Goal: Task Accomplishment & Management: Use online tool/utility

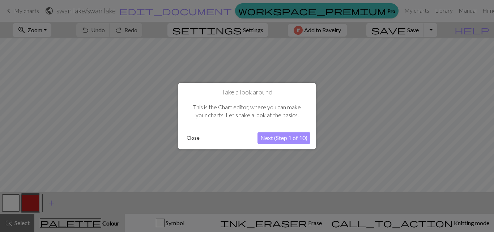
click at [269, 136] on button "Next (Step 1 of 10)" at bounding box center [284, 138] width 53 height 12
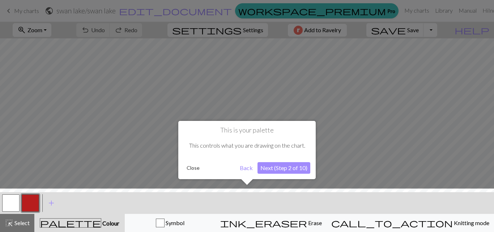
click at [283, 164] on button "Next (Step 2 of 10)" at bounding box center [284, 168] width 53 height 12
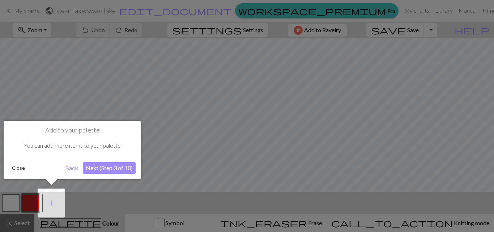
click at [117, 167] on button "Next (Step 3 of 10)" at bounding box center [109, 168] width 53 height 12
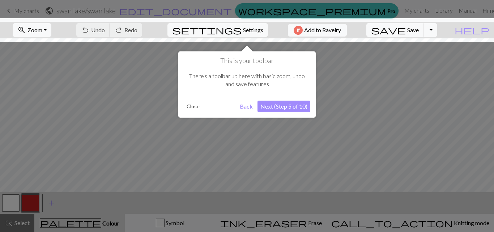
click at [303, 105] on button "Next (Step 5 of 10)" at bounding box center [284, 107] width 53 height 12
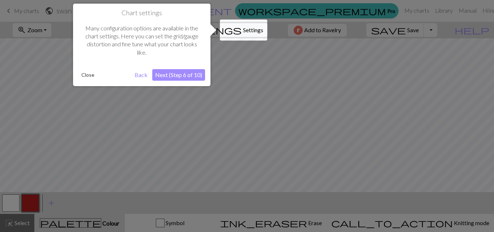
click at [189, 71] on button "Next (Step 6 of 10)" at bounding box center [178, 75] width 53 height 12
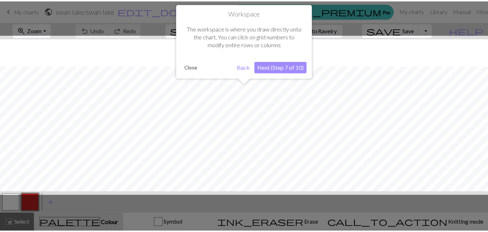
scroll to position [27, 0]
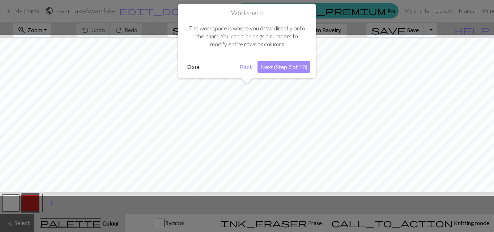
click at [268, 69] on button "Next (Step 7 of 10)" at bounding box center [284, 67] width 53 height 12
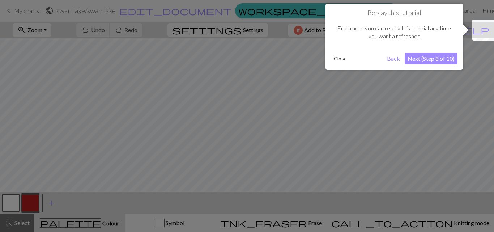
click at [419, 59] on button "Next (Step 8 of 10)" at bounding box center [431, 59] width 53 height 12
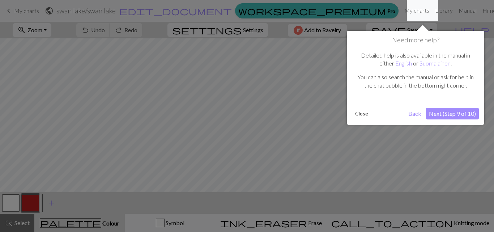
click at [452, 105] on div "Need more help? Detailed help is also available in the manual in either English…" at bounding box center [415, 78] width 137 height 94
click at [446, 113] on button "Next (Step 9 of 10)" at bounding box center [452, 114] width 53 height 12
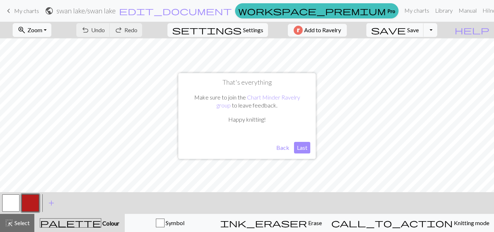
click at [302, 148] on button "Last" at bounding box center [302, 148] width 16 height 12
click at [18, 10] on span "My charts" at bounding box center [26, 10] width 25 height 7
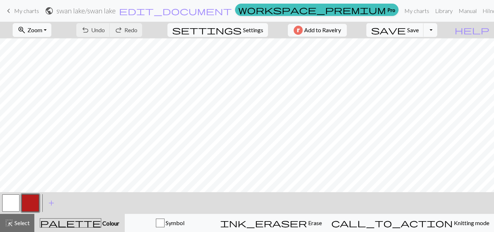
click at [13, 10] on link "keyboard_arrow_left My charts" at bounding box center [21, 11] width 35 height 12
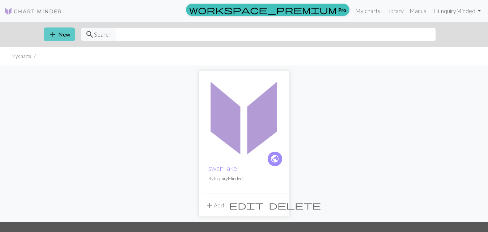
click at [57, 34] on button "add New" at bounding box center [59, 34] width 31 height 14
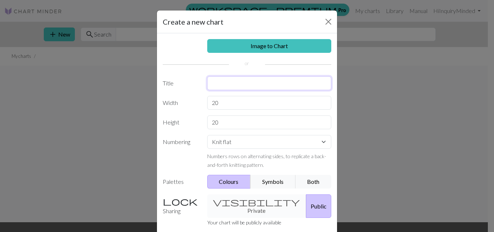
click at [220, 81] on input "text" at bounding box center [269, 83] width 124 height 14
type input "scarf"
click at [233, 101] on input "20" at bounding box center [269, 103] width 124 height 14
type input "2"
type input "300"
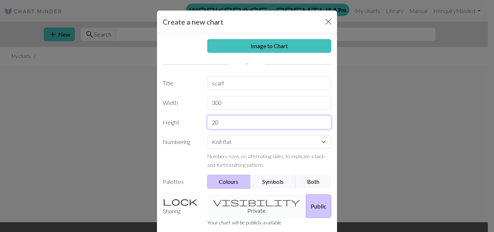
click at [230, 126] on input "20" at bounding box center [269, 122] width 124 height 14
type input "2"
type input "7"
type input "80"
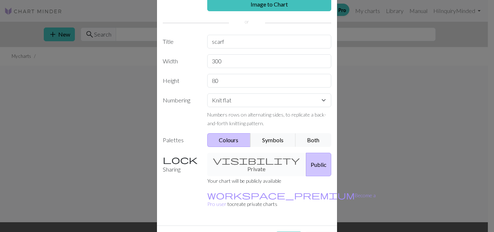
scroll to position [54, 0]
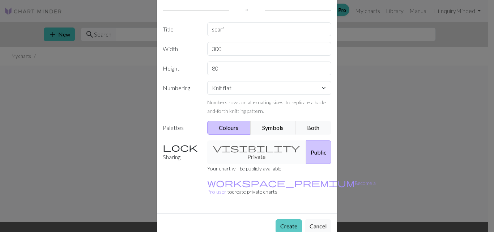
click at [283, 219] on button "Create" at bounding box center [289, 226] width 26 height 14
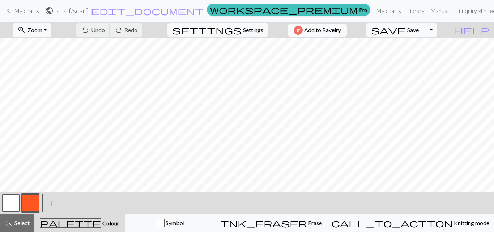
click at [25, 204] on button "button" at bounding box center [30, 202] width 17 height 17
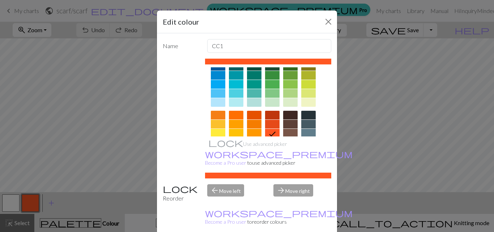
scroll to position [67, 0]
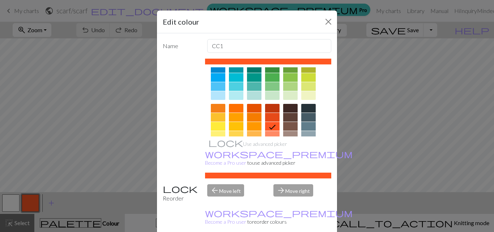
click at [283, 102] on div at bounding box center [290, 79] width 14 height 49
click at [285, 107] on div at bounding box center [290, 108] width 14 height 9
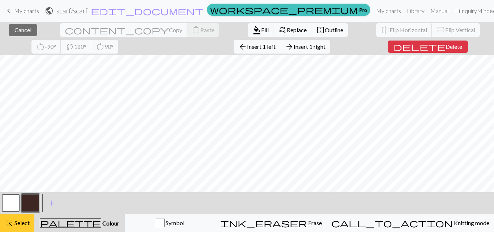
click at [26, 221] on span "Select" at bounding box center [21, 222] width 16 height 7
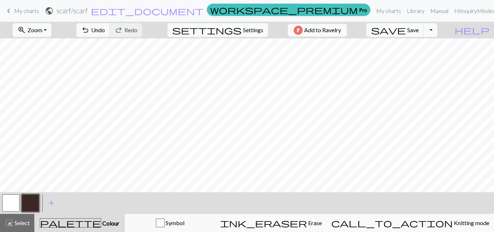
click at [13, 206] on button "button" at bounding box center [10, 202] width 17 height 17
click at [30, 203] on button "button" at bounding box center [30, 202] width 17 height 17
click at [30, 207] on button "button" at bounding box center [30, 202] width 17 height 17
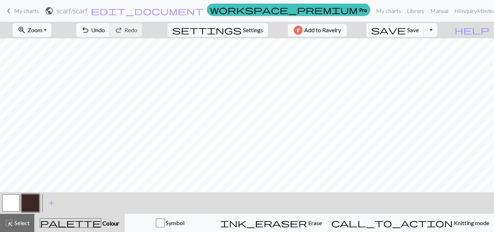
click at [10, 208] on button "button" at bounding box center [10, 202] width 17 height 17
click at [25, 220] on span "Select" at bounding box center [21, 222] width 16 height 7
click at [35, 206] on button "button" at bounding box center [30, 202] width 17 height 17
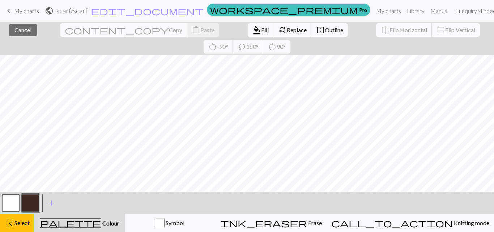
click at [34, 200] on button "button" at bounding box center [30, 202] width 17 height 17
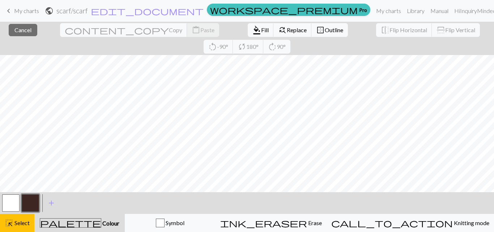
click at [86, 223] on span "palette" at bounding box center [70, 223] width 61 height 10
click at [20, 221] on span "Select" at bounding box center [21, 222] width 16 height 7
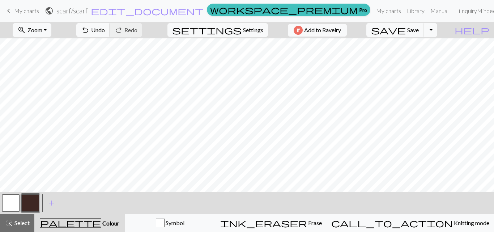
click at [13, 203] on button "button" at bounding box center [10, 202] width 17 height 17
click at [31, 204] on button "button" at bounding box center [30, 202] width 17 height 17
click at [6, 209] on button "button" at bounding box center [10, 202] width 17 height 17
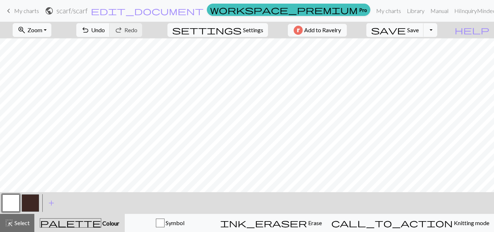
click at [30, 201] on button "button" at bounding box center [30, 202] width 17 height 17
click at [12, 207] on button "button" at bounding box center [10, 202] width 17 height 17
click at [31, 208] on button "button" at bounding box center [30, 202] width 17 height 17
click at [7, 206] on button "button" at bounding box center [10, 202] width 17 height 17
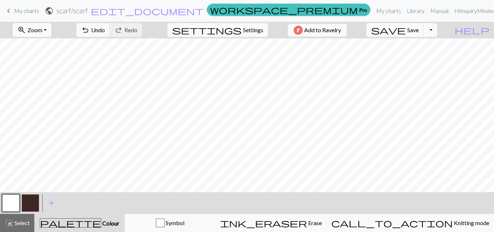
click at [42, 29] on span "Zoom" at bounding box center [34, 29] width 15 height 7
click at [34, 88] on button "50%" at bounding box center [41, 87] width 57 height 12
click at [42, 31] on span "Zoom" at bounding box center [34, 29] width 15 height 7
click at [39, 88] on button "50%" at bounding box center [41, 87] width 57 height 12
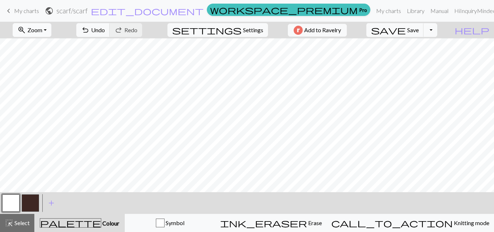
click at [51, 34] on button "zoom_in Zoom Zoom" at bounding box center [32, 30] width 39 height 14
click at [42, 100] on button "100%" at bounding box center [41, 99] width 57 height 12
click at [42, 31] on span "Zoom" at bounding box center [34, 29] width 15 height 7
click at [30, 86] on button "50%" at bounding box center [41, 87] width 57 height 12
click at [42, 29] on span "Zoom" at bounding box center [34, 29] width 15 height 7
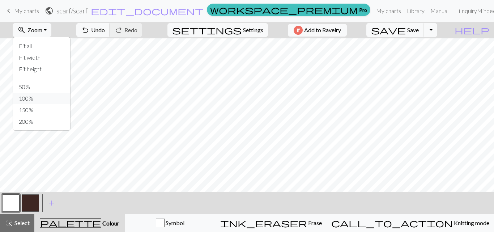
click at [39, 96] on button "100%" at bounding box center [41, 99] width 57 height 12
drag, startPoint x: 71, startPoint y: 192, endPoint x: 49, endPoint y: 192, distance: 22.4
click at [49, 192] on div "< > add Add a colour" at bounding box center [247, 203] width 494 height 22
click at [32, 210] on button "button" at bounding box center [30, 202] width 17 height 17
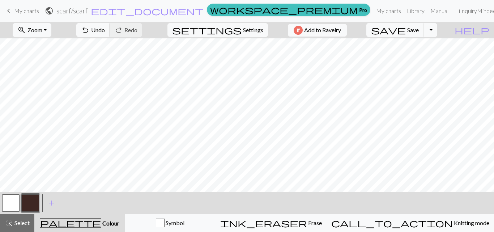
click at [14, 200] on button "button" at bounding box center [10, 202] width 17 height 17
click at [32, 201] on button "button" at bounding box center [30, 202] width 17 height 17
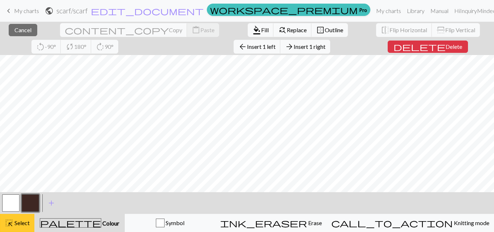
click at [17, 224] on span "Select" at bounding box center [21, 222] width 16 height 7
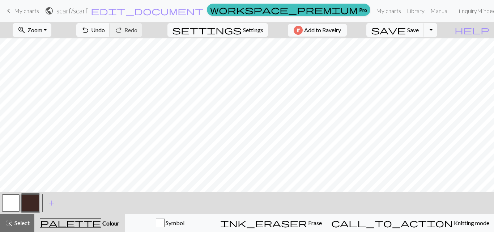
click at [32, 203] on button "button" at bounding box center [30, 202] width 17 height 17
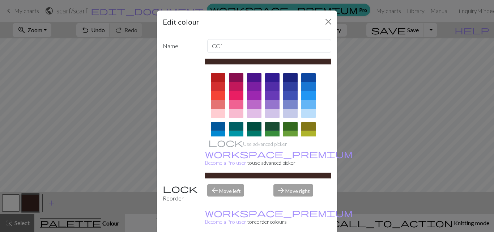
click at [117, 174] on div "Edit colour Name CC1 Use advanced picker workspace_premium Become a Pro user to…" at bounding box center [247, 116] width 494 height 232
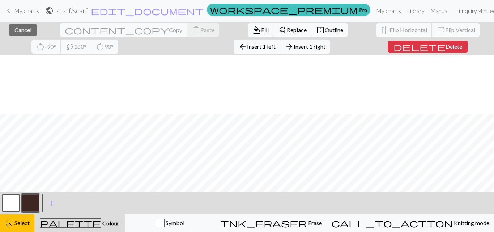
scroll to position [186, 0]
click at [11, 200] on button "button" at bounding box center [10, 202] width 17 height 17
click at [21, 227] on button "highlight_alt Select Select" at bounding box center [17, 223] width 34 height 18
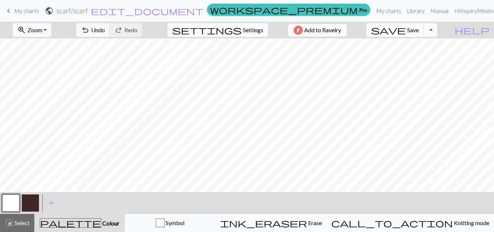
click at [35, 201] on button "button" at bounding box center [30, 202] width 17 height 17
click at [13, 209] on button "button" at bounding box center [10, 202] width 17 height 17
click at [27, 206] on button "button" at bounding box center [30, 202] width 17 height 17
click at [12, 202] on button "button" at bounding box center [10, 202] width 17 height 17
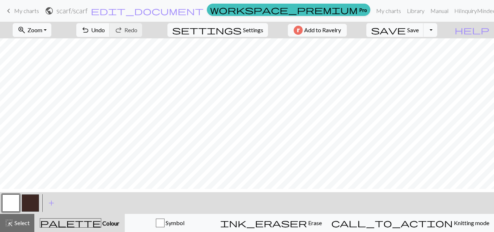
scroll to position [60, 0]
click at [31, 201] on button "button" at bounding box center [30, 202] width 17 height 17
click at [33, 201] on button "button" at bounding box center [30, 202] width 17 height 17
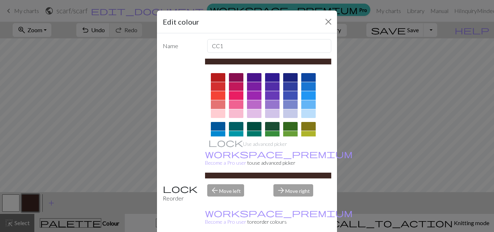
click at [96, 122] on div "Edit colour Name CC1 Use advanced picker workspace_premium Become a Pro user to…" at bounding box center [247, 116] width 494 height 232
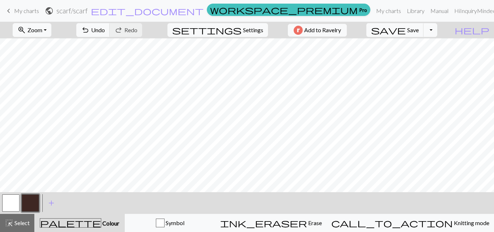
click at [16, 207] on button "button" at bounding box center [10, 202] width 17 height 17
click at [35, 204] on button "button" at bounding box center [30, 202] width 17 height 17
click at [14, 204] on button "button" at bounding box center [10, 202] width 17 height 17
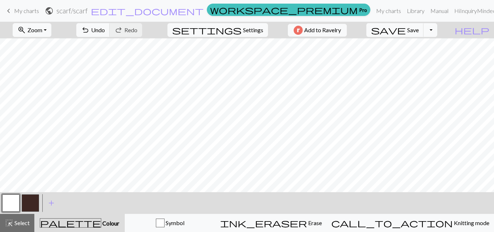
click at [34, 204] on button "button" at bounding box center [30, 202] width 17 height 17
click at [13, 225] on span "highlight_alt" at bounding box center [9, 223] width 9 height 10
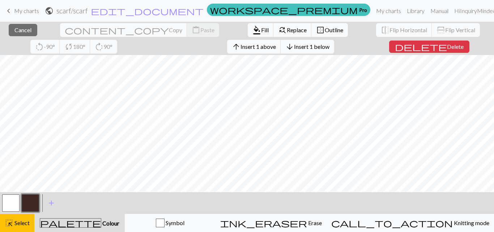
click at [32, 206] on button "button" at bounding box center [30, 202] width 17 height 17
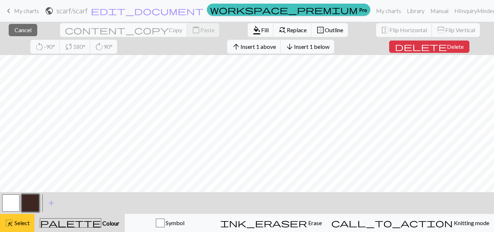
click at [12, 225] on span "highlight_alt" at bounding box center [9, 223] width 9 height 10
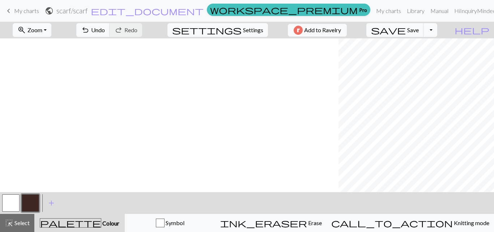
scroll to position [129, 535]
click at [1, 209] on div "< > add Add a colour" at bounding box center [247, 203] width 494 height 22
click at [12, 201] on button "button" at bounding box center [10, 202] width 17 height 17
click at [33, 206] on button "button" at bounding box center [30, 202] width 17 height 17
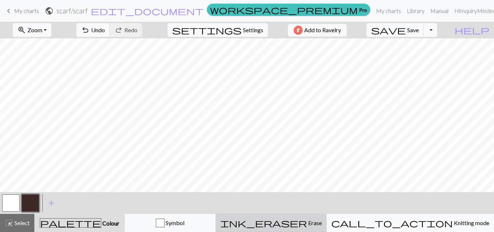
click at [307, 224] on span "ink_eraser" at bounding box center [263, 223] width 87 height 10
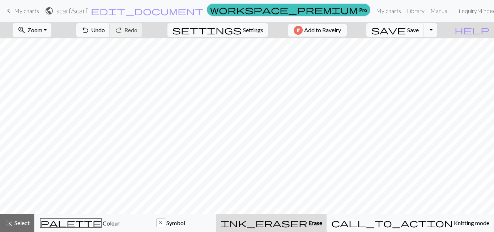
click at [322, 221] on div "ink_eraser Erase Erase" at bounding box center [272, 223] width 102 height 9
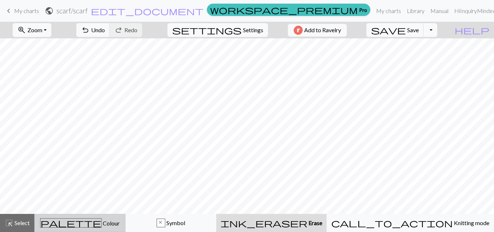
click at [47, 222] on div "palette Colour Colour" at bounding box center [80, 222] width 82 height 9
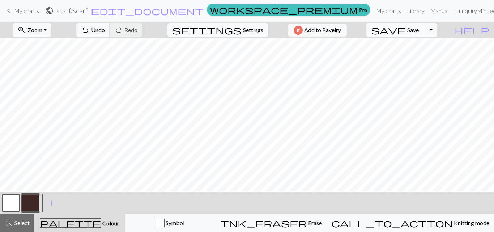
click at [35, 200] on button "button" at bounding box center [30, 202] width 17 height 17
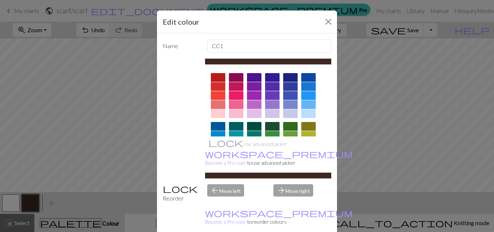
click at [94, 203] on div "Edit colour Name CC1 Use advanced picker workspace_premium Become a Pro user to…" at bounding box center [247, 116] width 494 height 232
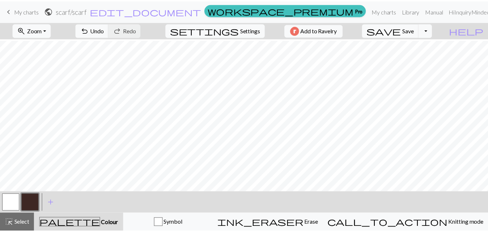
scroll to position [199, 0]
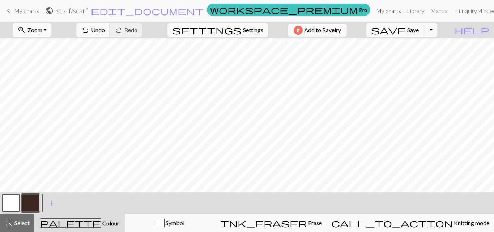
click at [373, 10] on link "My charts" at bounding box center [388, 11] width 31 height 14
click at [406, 32] on span "save" at bounding box center [388, 30] width 35 height 10
click at [419, 29] on span "Save" at bounding box center [413, 29] width 12 height 7
click at [20, 11] on span "My charts" at bounding box center [26, 10] width 25 height 7
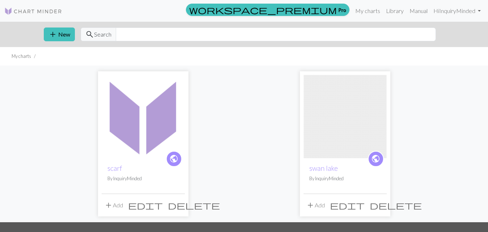
click at [378, 206] on span "delete" at bounding box center [396, 205] width 52 height 10
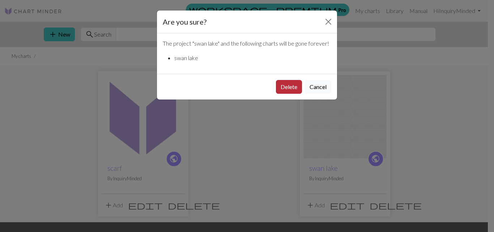
click at [283, 93] on button "Delete" at bounding box center [289, 87] width 26 height 14
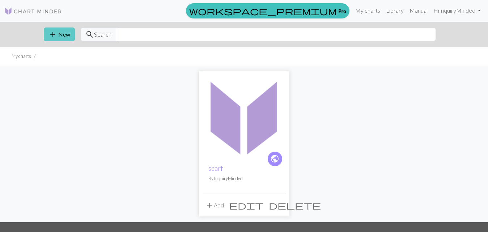
click at [54, 38] on span "add" at bounding box center [52, 34] width 9 height 10
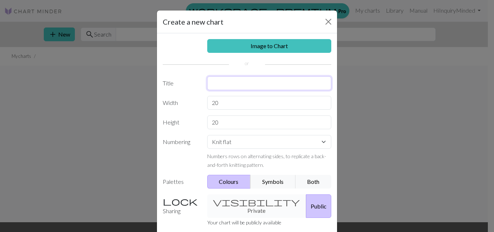
click at [225, 90] on input "text" at bounding box center [269, 83] width 124 height 14
type input "swan lake"
click at [228, 115] on input "20" at bounding box center [269, 122] width 124 height 14
type input "2"
type input "45"
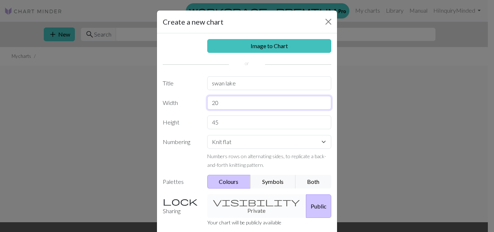
click at [224, 105] on input "20" at bounding box center [269, 103] width 124 height 14
type input "300"
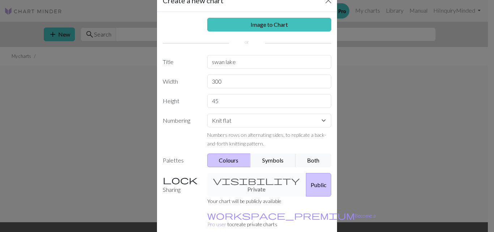
scroll to position [34, 0]
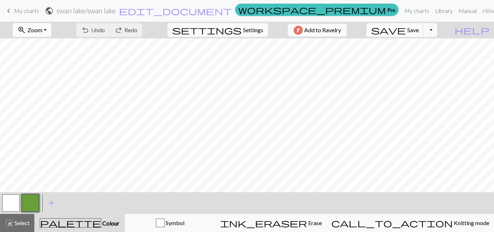
click at [26, 26] on span "zoom_in" at bounding box center [21, 30] width 9 height 10
click at [44, 45] on button "Fit all" at bounding box center [41, 46] width 57 height 12
click at [30, 199] on button "button" at bounding box center [30, 202] width 17 height 17
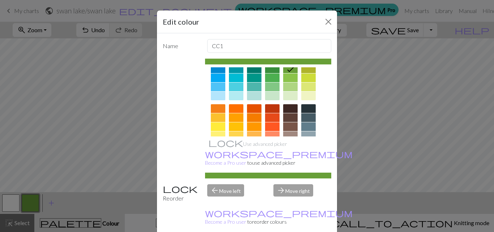
scroll to position [68, 0]
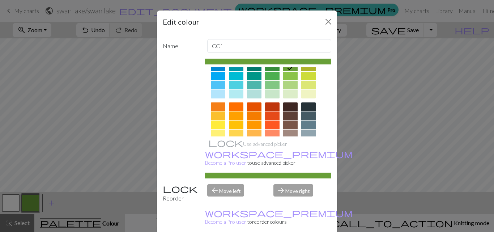
click at [290, 105] on div at bounding box center [290, 106] width 14 height 9
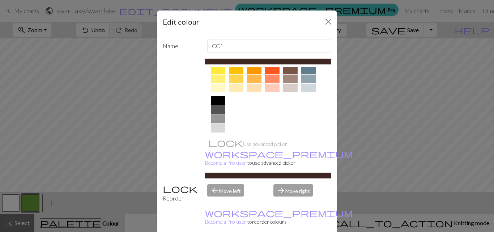
scroll to position [125, 0]
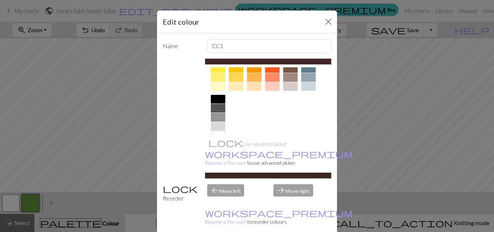
click at [212, 100] on div at bounding box center [218, 99] width 14 height 9
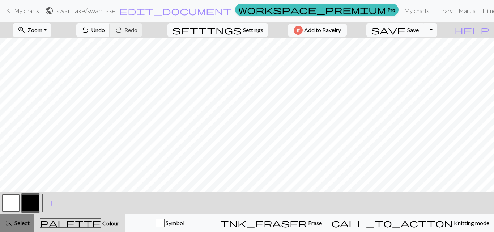
click at [25, 222] on span "Select" at bounding box center [21, 222] width 16 height 7
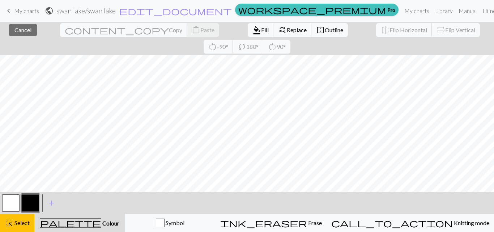
click at [29, 209] on button "button" at bounding box center [30, 202] width 17 height 17
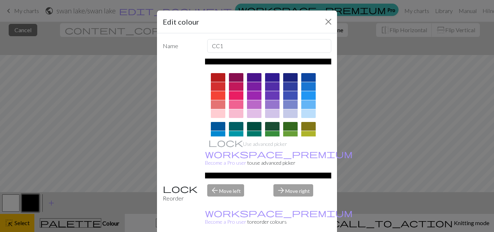
click at [87, 223] on div "Edit colour Name CC1 Use advanced picker workspace_premium Become a Pro user to…" at bounding box center [247, 116] width 494 height 232
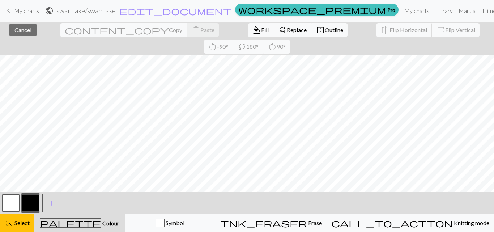
click at [87, 223] on span "palette" at bounding box center [70, 223] width 61 height 10
click at [82, 220] on span "palette" at bounding box center [70, 223] width 61 height 10
click at [13, 221] on span "Select" at bounding box center [21, 222] width 16 height 7
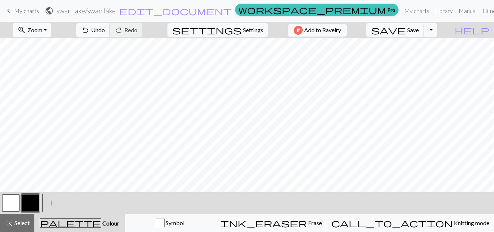
click at [38, 192] on div "< >" at bounding box center [20, 203] width 39 height 22
click at [20, 225] on span "Select" at bounding box center [21, 222] width 16 height 7
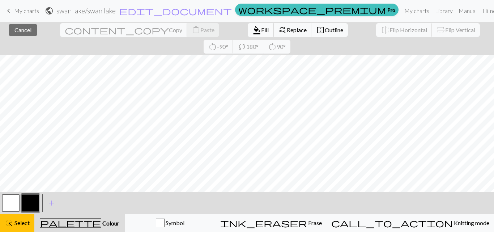
click at [261, 29] on span "Fill" at bounding box center [265, 29] width 8 height 7
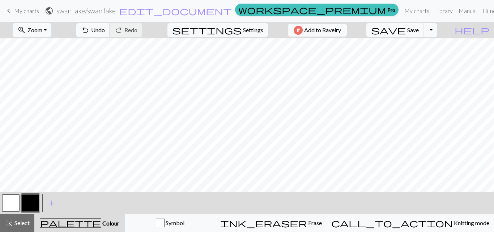
click at [275, 195] on div "< > add Add a colour" at bounding box center [247, 203] width 494 height 22
click at [42, 33] on span "Zoom" at bounding box center [34, 29] width 15 height 7
click at [45, 84] on button "50%" at bounding box center [41, 87] width 57 height 12
click at [39, 30] on span "Zoom" at bounding box center [34, 29] width 15 height 7
click at [37, 97] on button "100%" at bounding box center [41, 99] width 57 height 12
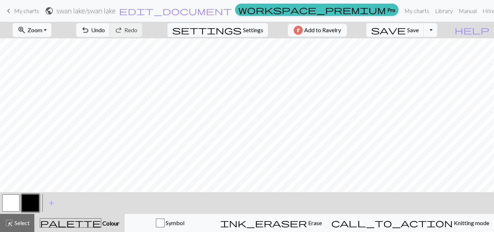
click at [31, 200] on button "button" at bounding box center [30, 202] width 17 height 17
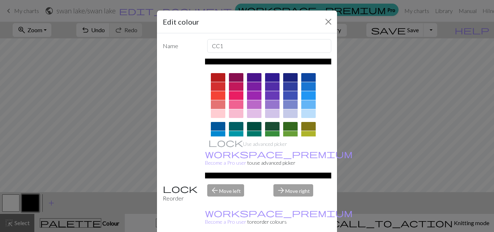
click at [30, 202] on div "Edit colour Name CC1 Use advanced picker workspace_premium Become a Pro user to…" at bounding box center [247, 116] width 494 height 232
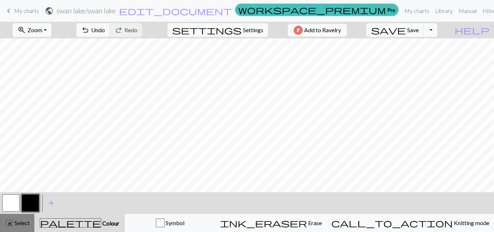
click at [24, 223] on span "Select" at bounding box center [21, 222] width 16 height 7
click at [24, 221] on span "Select" at bounding box center [21, 222] width 16 height 7
click at [22, 224] on span "Select" at bounding box center [21, 222] width 16 height 7
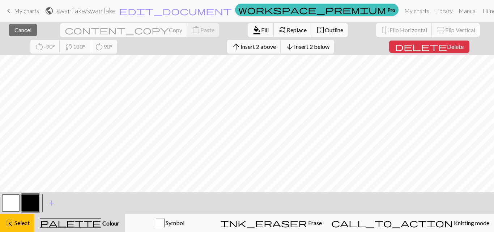
click at [253, 29] on span "format_color_fill" at bounding box center [257, 30] width 9 height 10
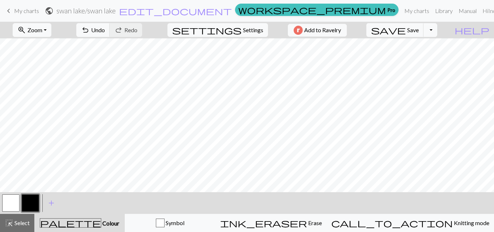
click at [11, 200] on button "button" at bounding box center [10, 202] width 17 height 17
click at [32, 204] on button "button" at bounding box center [30, 202] width 17 height 17
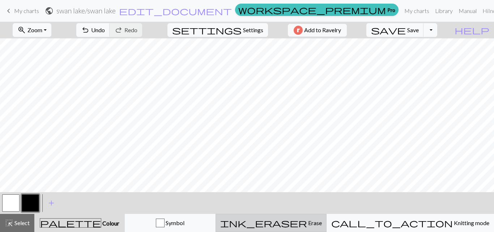
click at [307, 225] on span "ink_eraser" at bounding box center [263, 223] width 87 height 10
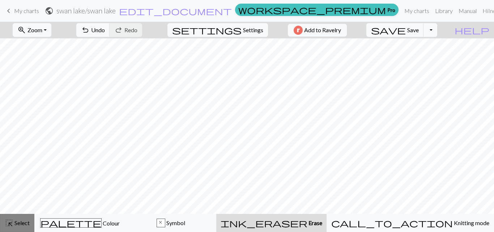
click at [22, 224] on span "Select" at bounding box center [21, 222] width 16 height 7
click at [285, 224] on div "ink_eraser Erase Erase" at bounding box center [272, 223] width 102 height 9
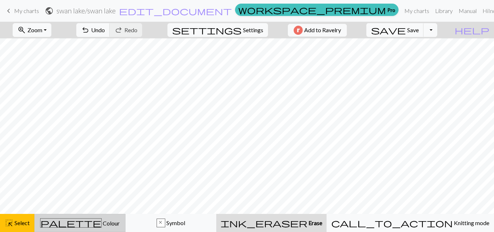
click at [113, 224] on div "palette Colour Colour" at bounding box center [80, 222] width 82 height 9
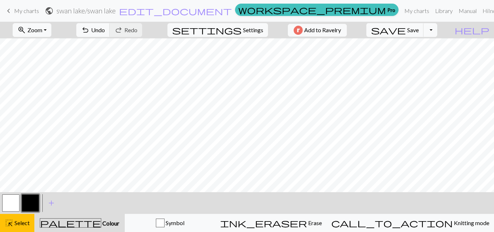
click at [29, 207] on button "button" at bounding box center [30, 202] width 17 height 17
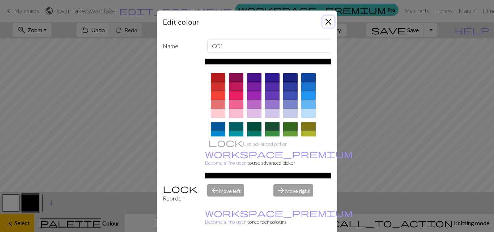
click at [326, 24] on button "Close" at bounding box center [329, 22] width 12 height 12
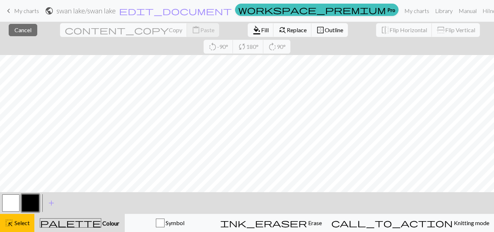
click at [31, 202] on button "button" at bounding box center [30, 202] width 17 height 17
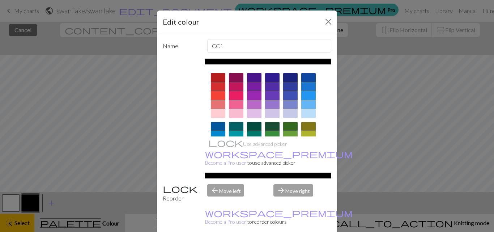
click at [31, 202] on div "Edit colour Name CC1 Use advanced picker workspace_premium Become a Pro user to…" at bounding box center [247, 116] width 494 height 232
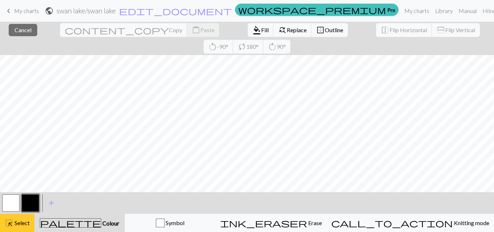
click at [21, 224] on span "Select" at bounding box center [21, 222] width 16 height 7
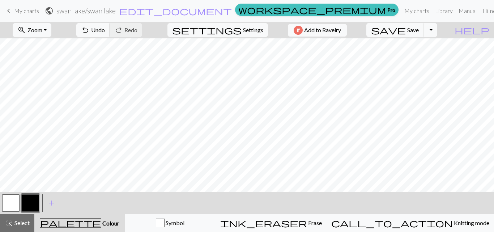
click at [11, 205] on button "button" at bounding box center [10, 202] width 17 height 17
click at [22, 220] on span "Select" at bounding box center [21, 222] width 16 height 7
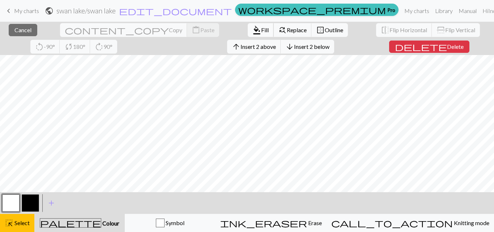
click at [248, 26] on button "format_color_fill Fill" at bounding box center [261, 30] width 26 height 14
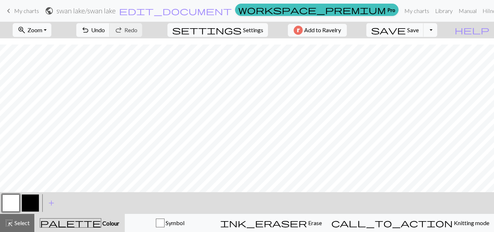
click at [33, 198] on button "button" at bounding box center [30, 202] width 17 height 17
click at [12, 226] on span "highlight_alt" at bounding box center [9, 223] width 9 height 10
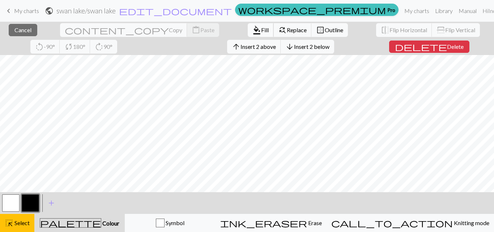
click at [253, 27] on span "format_color_fill" at bounding box center [257, 30] width 9 height 10
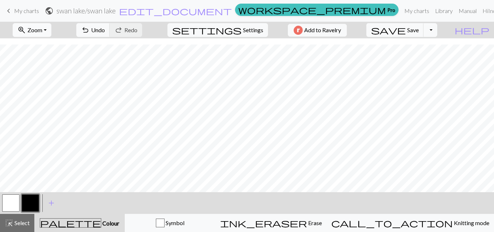
click at [42, 28] on span "Zoom" at bounding box center [34, 29] width 15 height 7
click at [105, 29] on span "Undo" at bounding box center [98, 29] width 14 height 7
click at [42, 28] on span "Zoom" at bounding box center [34, 29] width 15 height 7
click at [44, 45] on button "Fit all" at bounding box center [41, 46] width 57 height 12
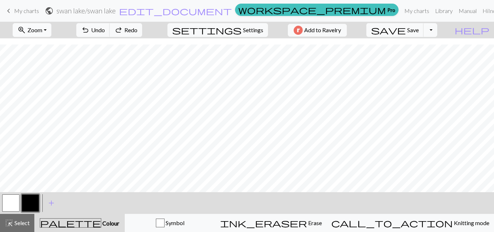
click at [51, 26] on button "zoom_in Zoom Zoom" at bounding box center [32, 30] width 39 height 14
click at [45, 84] on button "50%" at bounding box center [41, 87] width 57 height 12
click at [42, 30] on span "Zoom" at bounding box center [34, 29] width 15 height 7
click at [48, 97] on button "100%" at bounding box center [41, 99] width 57 height 12
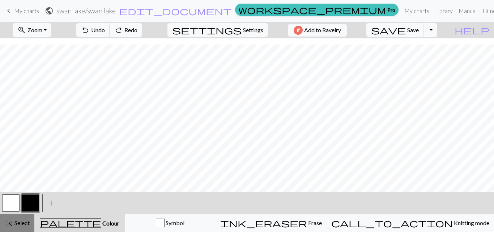
click at [26, 222] on span "Select" at bounding box center [21, 222] width 16 height 7
click at [31, 199] on button "button" at bounding box center [30, 202] width 17 height 17
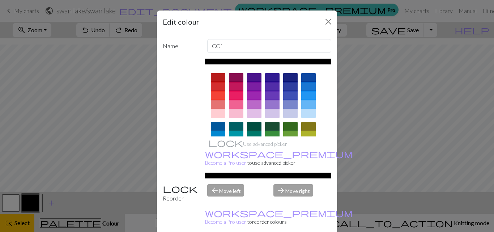
click at [38, 173] on div "Edit colour Name CC1 Use advanced picker workspace_premium Become a Pro user to…" at bounding box center [247, 116] width 494 height 232
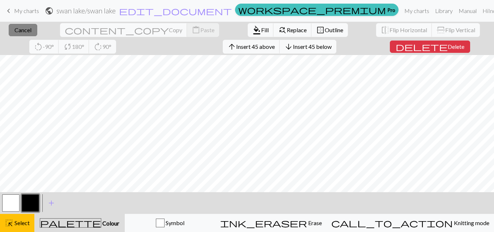
click at [19, 24] on button "close Cancel" at bounding box center [23, 30] width 29 height 12
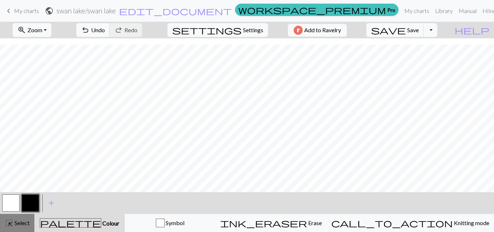
click at [22, 224] on span "Select" at bounding box center [21, 222] width 16 height 7
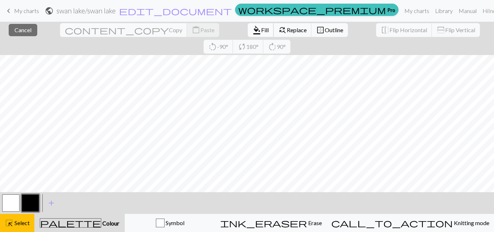
click at [261, 28] on span "Fill" at bounding box center [265, 29] width 8 height 7
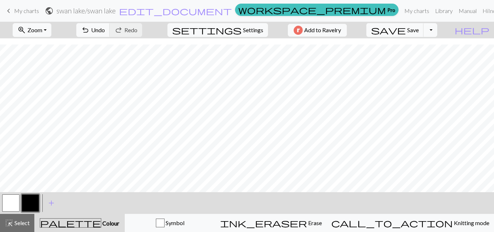
click at [11, 206] on button "button" at bounding box center [10, 202] width 17 height 17
click at [32, 204] on button "button" at bounding box center [30, 202] width 17 height 17
click at [11, 200] on button "button" at bounding box center [10, 202] width 17 height 17
click at [33, 196] on button "button" at bounding box center [30, 202] width 17 height 17
click at [18, 199] on button "button" at bounding box center [10, 202] width 17 height 17
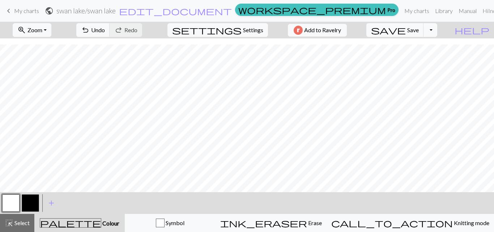
click at [30, 202] on button "button" at bounding box center [30, 202] width 17 height 17
click at [7, 204] on button "button" at bounding box center [10, 202] width 17 height 17
click at [37, 202] on button "button" at bounding box center [30, 202] width 17 height 17
click at [13, 200] on button "button" at bounding box center [10, 202] width 17 height 17
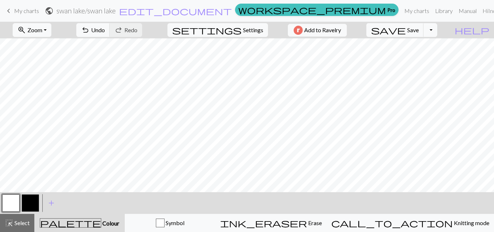
click at [33, 196] on button "button" at bounding box center [30, 202] width 17 height 17
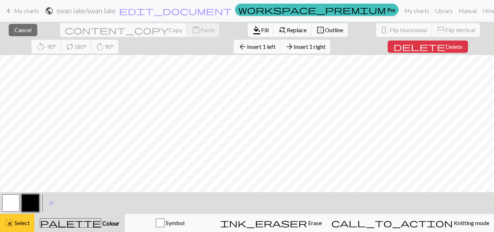
click at [28, 224] on span "Select" at bounding box center [21, 222] width 16 height 7
click at [22, 230] on button "highlight_alt Select Select" at bounding box center [17, 223] width 34 height 18
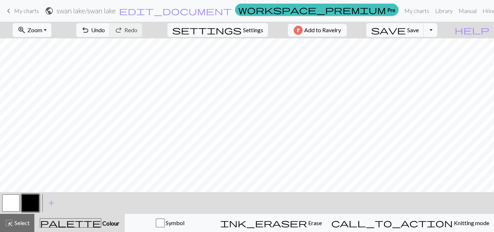
click at [51, 34] on button "zoom_in Zoom Zoom" at bounding box center [32, 30] width 39 height 14
click at [47, 64] on button "Fit height" at bounding box center [41, 69] width 57 height 12
click at [20, 224] on span "Select" at bounding box center [21, 222] width 16 height 7
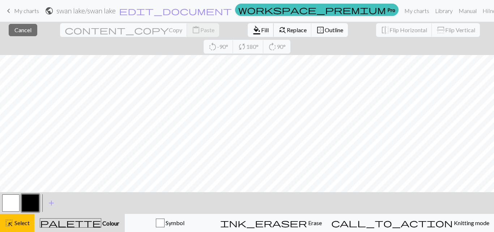
click at [261, 29] on span "Fill" at bounding box center [265, 29] width 8 height 7
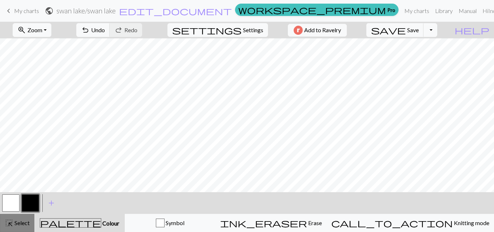
click at [14, 221] on span "Select" at bounding box center [21, 222] width 16 height 7
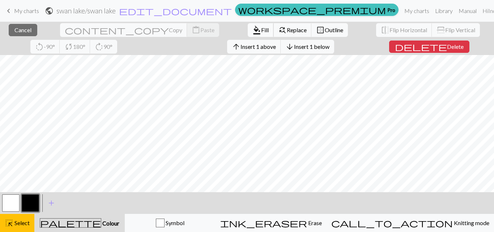
click at [261, 28] on span "Fill" at bounding box center [265, 29] width 8 height 7
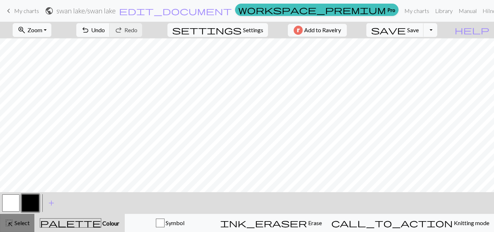
click at [18, 220] on span "Select" at bounding box center [21, 222] width 16 height 7
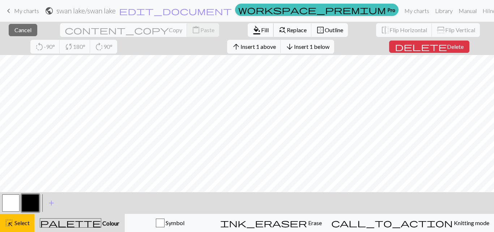
click at [261, 27] on span "Fill" at bounding box center [265, 29] width 8 height 7
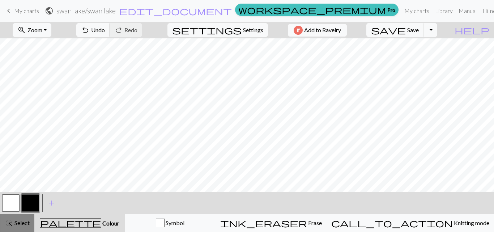
click at [16, 223] on span "Select" at bounding box center [21, 222] width 16 height 7
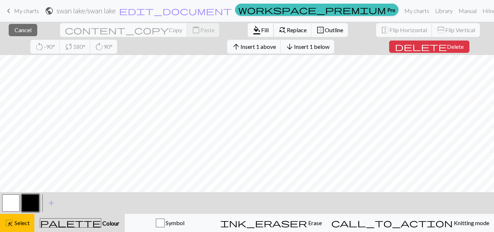
click at [248, 26] on button "format_color_fill Fill" at bounding box center [261, 30] width 26 height 14
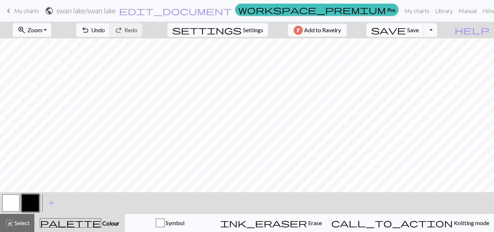
scroll to position [33, 0]
click at [10, 220] on span "highlight_alt" at bounding box center [9, 223] width 9 height 10
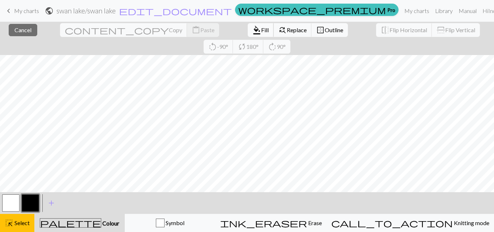
click at [261, 27] on span "Fill" at bounding box center [265, 29] width 8 height 7
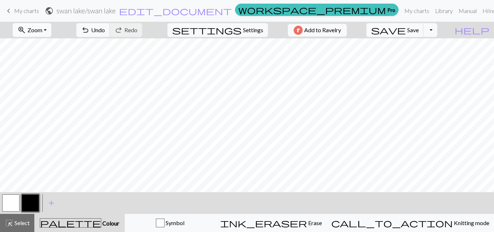
click at [39, 35] on button "zoom_in Zoom Zoom" at bounding box center [32, 30] width 39 height 14
click at [45, 55] on button "Fit width" at bounding box center [41, 58] width 57 height 12
click at [41, 29] on span "Zoom" at bounding box center [34, 29] width 15 height 7
click at [42, 90] on button "50%" at bounding box center [41, 87] width 57 height 12
click at [42, 31] on span "Zoom" at bounding box center [34, 29] width 15 height 7
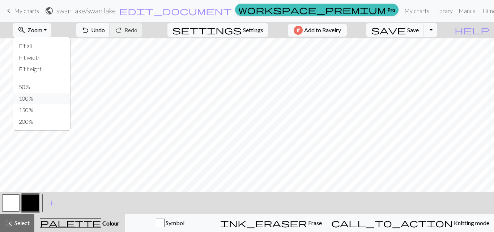
click at [43, 97] on button "100%" at bounding box center [41, 99] width 57 height 12
click at [12, 200] on button "button" at bounding box center [10, 202] width 17 height 17
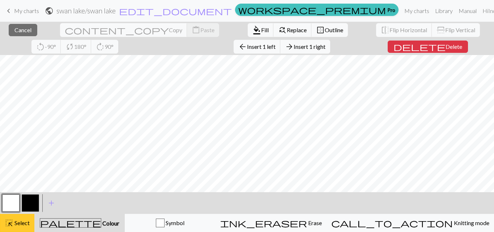
click at [18, 218] on button "highlight_alt Select Select" at bounding box center [17, 223] width 34 height 18
click at [17, 224] on span "Select" at bounding box center [21, 222] width 16 height 7
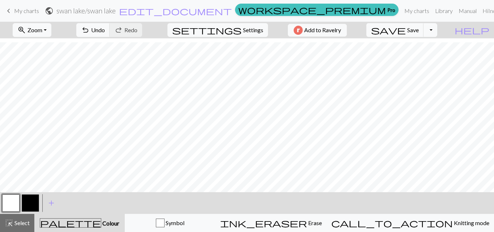
scroll to position [123, 0]
click at [31, 204] on button "button" at bounding box center [30, 202] width 17 height 17
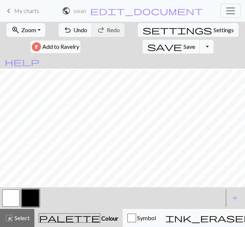
scroll to position [134, 0]
click at [8, 198] on button "button" at bounding box center [10, 198] width 17 height 17
click at [26, 200] on button "button" at bounding box center [30, 198] width 17 height 17
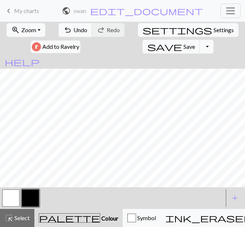
click at [14, 198] on button "button" at bounding box center [10, 198] width 17 height 17
click at [32, 196] on button "button" at bounding box center [30, 198] width 17 height 17
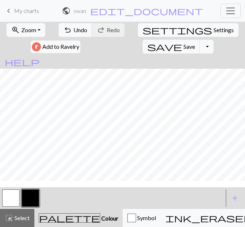
scroll to position [102, 0]
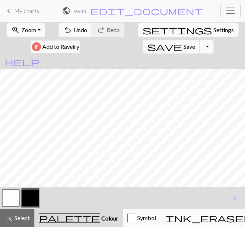
click at [26, 199] on button "button" at bounding box center [30, 198] width 17 height 17
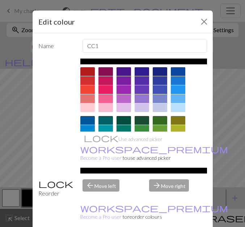
click at [14, 199] on div "Edit colour Name CC1 Use advanced picker workspace_premium Become a Pro user to…" at bounding box center [122, 113] width 245 height 227
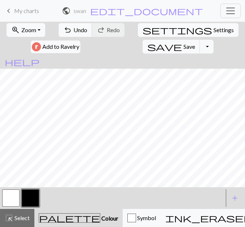
click at [14, 199] on button "button" at bounding box center [10, 198] width 17 height 17
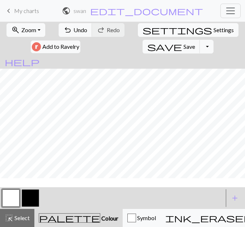
scroll to position [66, 0]
click at [28, 200] on button "button" at bounding box center [30, 198] width 17 height 17
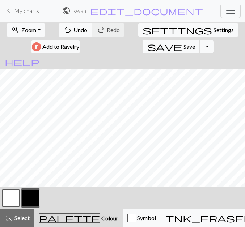
click at [34, 204] on button "button" at bounding box center [30, 198] width 17 height 17
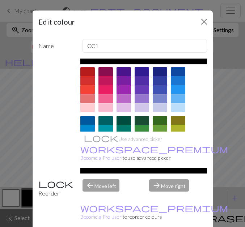
click at [7, 164] on div "Edit colour Name CC1 Use advanced picker workspace_premium Become a Pro user to…" at bounding box center [122, 113] width 245 height 227
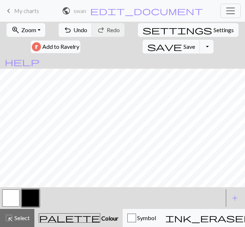
click at [17, 205] on button "button" at bounding box center [10, 198] width 17 height 17
click at [31, 201] on button "button" at bounding box center [30, 198] width 17 height 17
click at [36, 199] on button "button" at bounding box center [30, 198] width 17 height 17
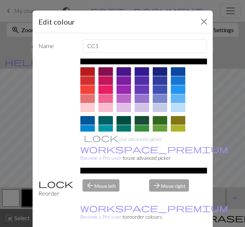
click at [4, 161] on div "Edit colour Name CC1 Use advanced picker workspace_premium Become a Pro user to…" at bounding box center [122, 113] width 245 height 227
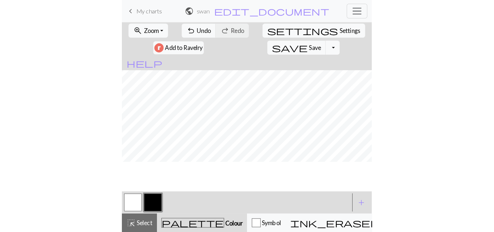
scroll to position [211, 0]
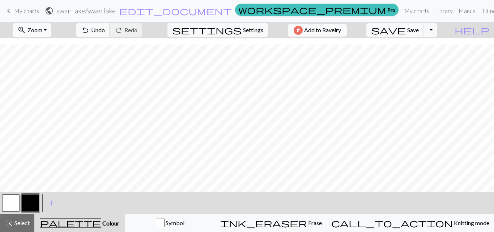
click at [40, 33] on button "zoom_in Zoom Zoom" at bounding box center [32, 30] width 39 height 14
click at [45, 69] on button "Fit height" at bounding box center [41, 69] width 57 height 12
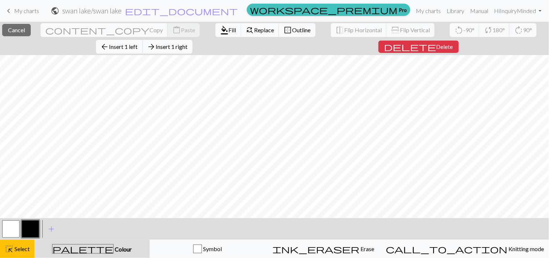
click at [114, 232] on button "palette Colour Colour" at bounding box center [91, 249] width 115 height 18
click at [12, 232] on span "highlight_alt" at bounding box center [9, 249] width 9 height 10
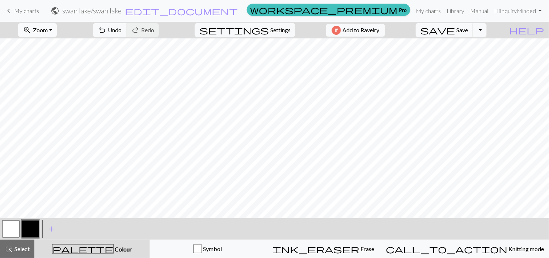
click at [57, 29] on button "zoom_in Zoom Zoom" at bounding box center [37, 30] width 39 height 14
click at [36, 89] on button "50%" at bounding box center [46, 87] width 57 height 12
click at [48, 28] on span "Zoom" at bounding box center [40, 29] width 15 height 7
click at [51, 94] on button "100%" at bounding box center [46, 99] width 57 height 12
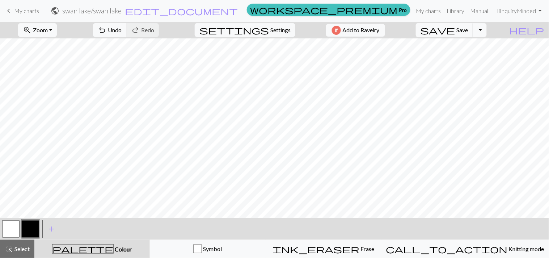
click at [10, 230] on button "button" at bounding box center [10, 228] width 17 height 17
click at [29, 229] on button "button" at bounding box center [30, 228] width 17 height 17
click at [14, 230] on button "button" at bounding box center [10, 228] width 17 height 17
click at [16, 232] on button "button" at bounding box center [10, 228] width 17 height 17
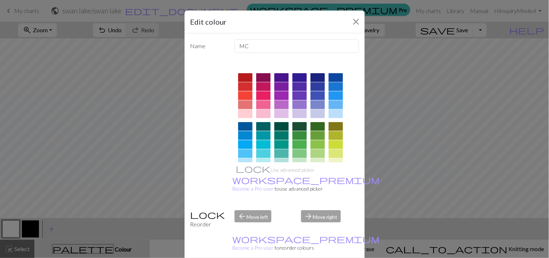
click at [424, 100] on div "Edit colour Name MC Use advanced picker workspace_premium Become a Pro user to …" at bounding box center [274, 129] width 549 height 258
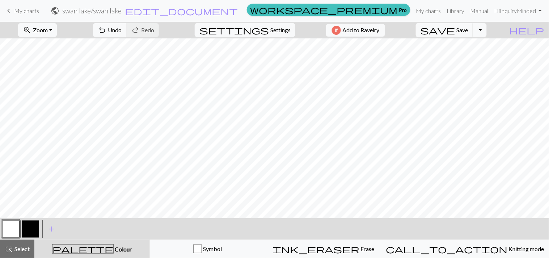
click at [33, 232] on button "button" at bounding box center [30, 228] width 17 height 17
click at [12, 228] on button "button" at bounding box center [10, 228] width 17 height 17
click at [29, 230] on button "button" at bounding box center [30, 228] width 17 height 17
drag, startPoint x: 16, startPoint y: 229, endPoint x: 17, endPoint y: 224, distance: 4.8
click at [17, 224] on button "button" at bounding box center [10, 228] width 17 height 17
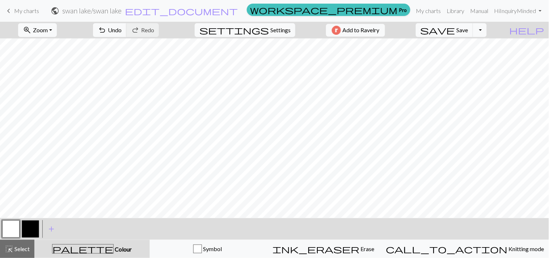
click at [33, 229] on button "button" at bounding box center [30, 228] width 17 height 17
click at [12, 225] on button "button" at bounding box center [10, 228] width 17 height 17
click at [33, 225] on button "button" at bounding box center [30, 228] width 17 height 17
click at [14, 227] on button "button" at bounding box center [10, 228] width 17 height 17
click at [37, 230] on button "button" at bounding box center [30, 228] width 17 height 17
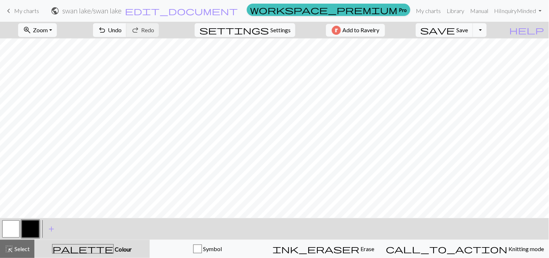
click at [33, 227] on button "button" at bounding box center [30, 228] width 17 height 17
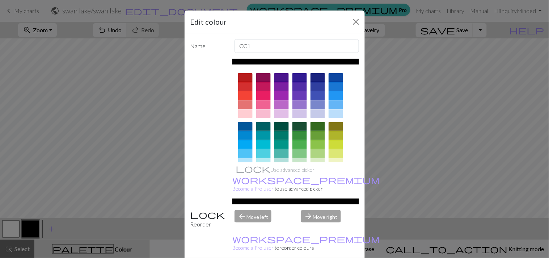
click at [26, 232] on div "Edit colour Name CC1 Use advanced picker workspace_premium Become a Pro user to…" at bounding box center [274, 129] width 549 height 258
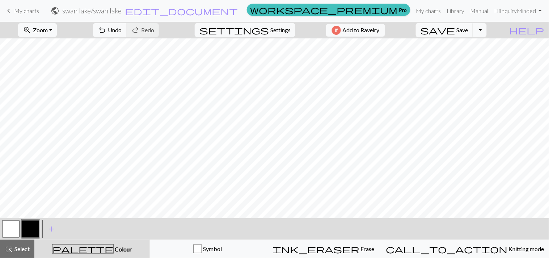
click at [16, 230] on button "button" at bounding box center [10, 228] width 17 height 17
click at [29, 222] on button "button" at bounding box center [30, 228] width 17 height 17
click at [16, 229] on button "button" at bounding box center [10, 228] width 17 height 17
click at [33, 232] on button "button" at bounding box center [30, 228] width 17 height 17
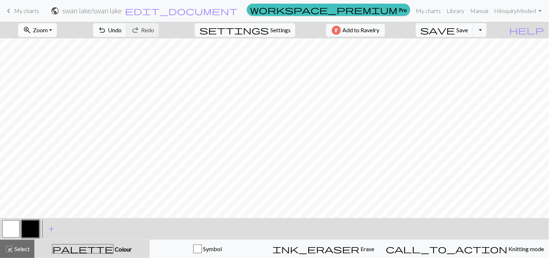
click at [57, 35] on button "zoom_in Zoom Zoom" at bounding box center [37, 30] width 39 height 14
click at [55, 68] on button "Fit height" at bounding box center [46, 69] width 57 height 12
click at [15, 232] on span "Select" at bounding box center [21, 248] width 16 height 7
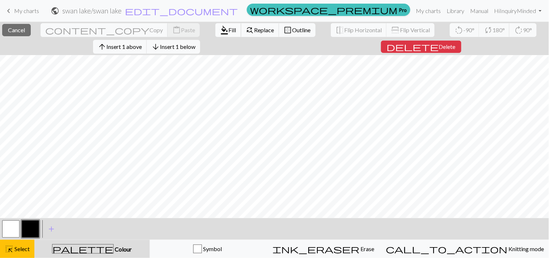
click at [229, 28] on span "Fill" at bounding box center [233, 29] width 8 height 7
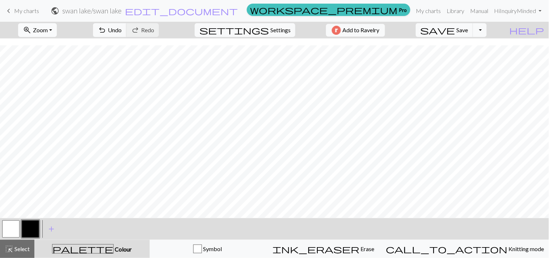
click at [48, 32] on span "Zoom" at bounding box center [40, 29] width 15 height 7
click at [41, 100] on button "100%" at bounding box center [46, 99] width 57 height 12
click at [11, 230] on button "button" at bounding box center [10, 228] width 17 height 17
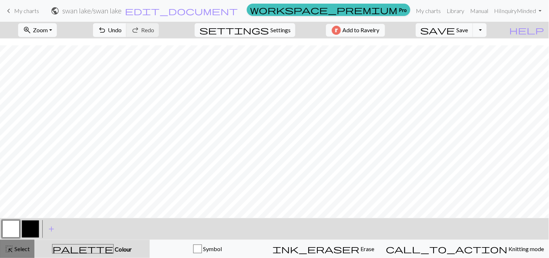
click at [26, 232] on span "Select" at bounding box center [21, 248] width 16 height 7
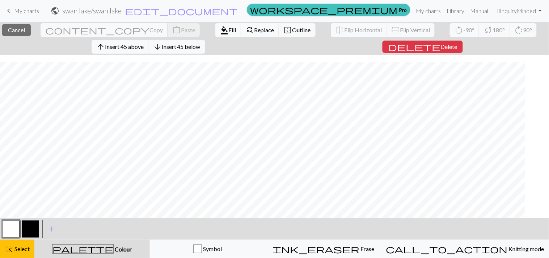
scroll to position [202, 415]
click at [11, 232] on span "highlight_alt" at bounding box center [9, 249] width 9 height 10
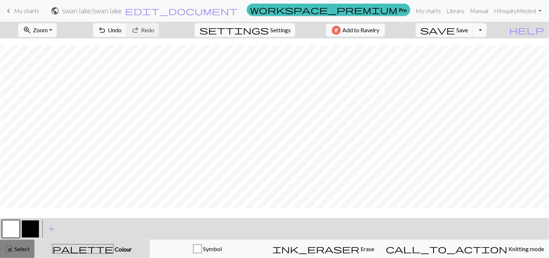
scroll to position [186, 415]
click at [27, 232] on button "highlight_alt Select Select" at bounding box center [17, 249] width 34 height 18
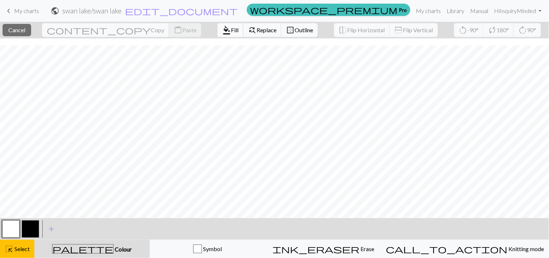
click at [231, 27] on span "Fill" at bounding box center [235, 29] width 8 height 7
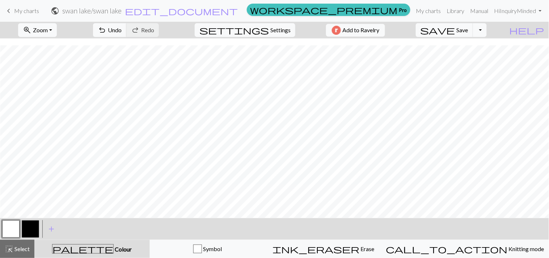
click at [30, 227] on button "button" at bounding box center [30, 228] width 17 height 17
click at [23, 232] on span "Select" at bounding box center [21, 248] width 16 height 7
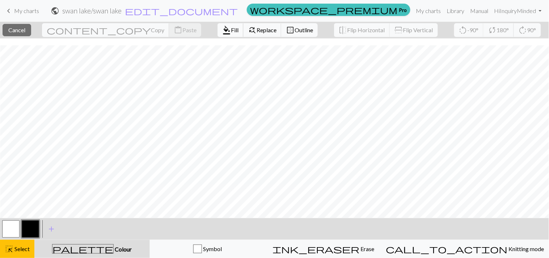
click at [231, 31] on span "Fill" at bounding box center [235, 29] width 8 height 7
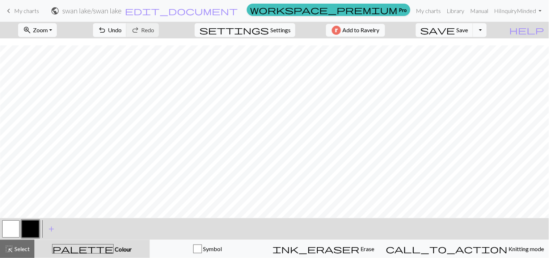
click at [5, 229] on button "button" at bounding box center [10, 228] width 17 height 17
click at [31, 228] on button "button" at bounding box center [30, 228] width 17 height 17
click at [18, 225] on button "button" at bounding box center [10, 228] width 17 height 17
click at [30, 229] on button "button" at bounding box center [30, 228] width 17 height 17
click at [13, 223] on button "button" at bounding box center [10, 228] width 17 height 17
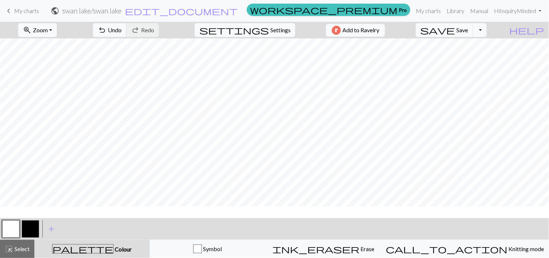
scroll to position [0, 415]
click at [27, 225] on button "button" at bounding box center [30, 228] width 17 height 17
click at [12, 232] on button "button" at bounding box center [10, 228] width 17 height 17
click at [37, 231] on button "button" at bounding box center [30, 228] width 17 height 17
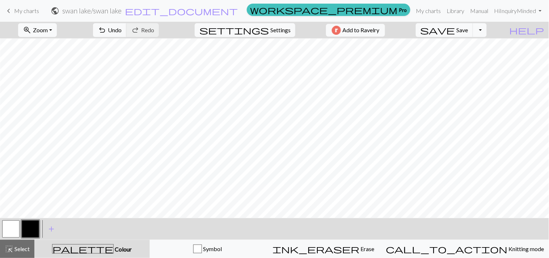
scroll to position [69, 334]
click at [11, 232] on button "button" at bounding box center [10, 228] width 17 height 17
click at [35, 222] on button "button" at bounding box center [30, 228] width 17 height 17
click at [8, 232] on button "button" at bounding box center [10, 228] width 17 height 17
click at [29, 223] on button "button" at bounding box center [30, 228] width 17 height 17
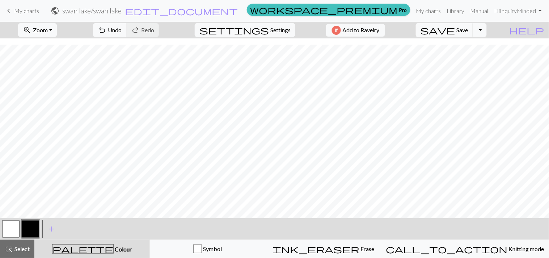
scroll to position [110, 334]
click at [12, 229] on button "button" at bounding box center [10, 228] width 17 height 17
click at [33, 227] on button "button" at bounding box center [30, 228] width 17 height 17
click at [17, 232] on button "button" at bounding box center [10, 228] width 17 height 17
click at [36, 226] on button "button" at bounding box center [30, 228] width 17 height 17
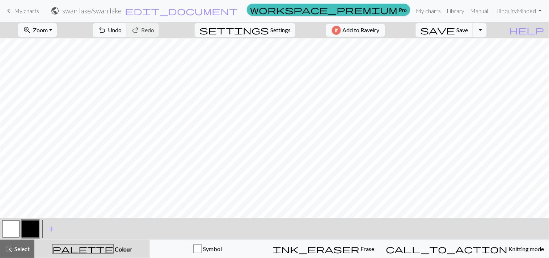
click at [12, 232] on button "button" at bounding box center [10, 228] width 17 height 17
click at [31, 231] on button "button" at bounding box center [30, 228] width 17 height 17
click at [36, 227] on button "button" at bounding box center [30, 228] width 17 height 17
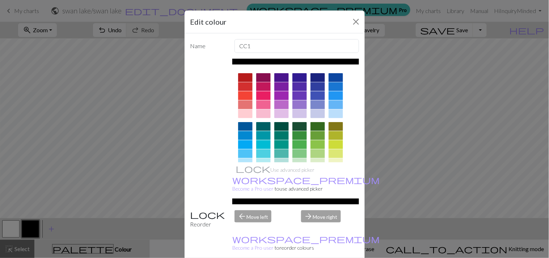
click at [85, 232] on div "Edit colour Name CC1 Use advanced picker workspace_premium Become a Pro user to…" at bounding box center [274, 129] width 549 height 258
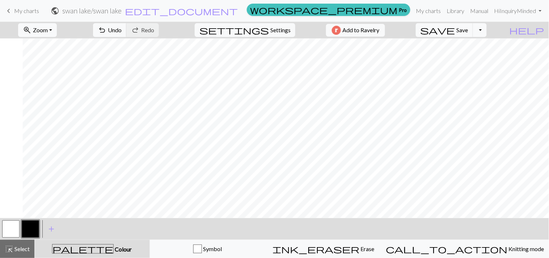
scroll to position [110, 408]
click at [11, 232] on button "button" at bounding box center [10, 228] width 17 height 17
click at [35, 227] on button "button" at bounding box center [30, 228] width 17 height 17
click at [7, 232] on button "button" at bounding box center [10, 228] width 17 height 17
click at [25, 232] on button "button" at bounding box center [30, 228] width 17 height 17
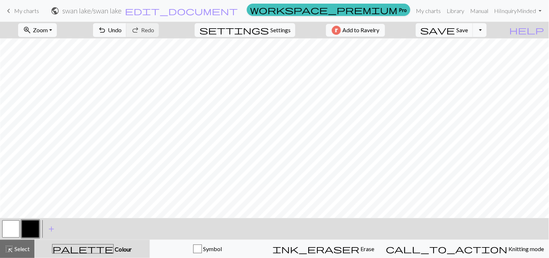
click at [6, 230] on button "button" at bounding box center [10, 228] width 17 height 17
click at [27, 225] on button "button" at bounding box center [30, 228] width 17 height 17
click at [46, 31] on span "Zoom" at bounding box center [40, 29] width 15 height 7
click at [51, 67] on button "Fit height" at bounding box center [46, 69] width 57 height 12
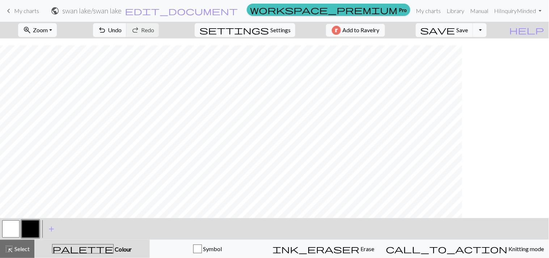
scroll to position [16, 0]
click at [387, 227] on div "zoom_in Zoom Zoom Fit all Fit width Fit height 50% 100% 150% 200% undo Undo Und…" at bounding box center [274, 140] width 549 height 236
click at [17, 232] on button "button" at bounding box center [10, 228] width 17 height 17
click at [30, 232] on button "button" at bounding box center [30, 228] width 17 height 17
click at [16, 229] on button "button" at bounding box center [10, 228] width 17 height 17
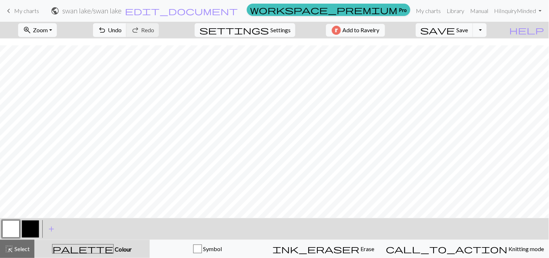
click at [33, 232] on button "button" at bounding box center [30, 228] width 17 height 17
click at [13, 232] on button "button" at bounding box center [10, 228] width 17 height 17
click at [38, 227] on button "button" at bounding box center [30, 228] width 17 height 17
click at [5, 219] on div at bounding box center [11, 229] width 20 height 20
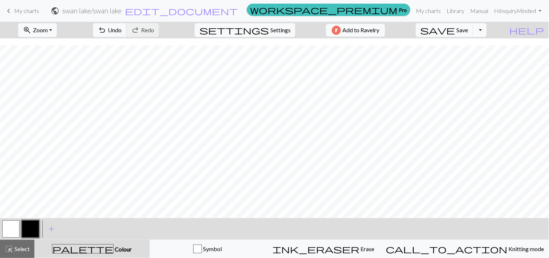
click at [8, 225] on button "button" at bounding box center [10, 228] width 17 height 17
click at [33, 229] on button "button" at bounding box center [30, 228] width 17 height 17
click at [14, 232] on button "button" at bounding box center [10, 228] width 17 height 17
click at [26, 228] on button "button" at bounding box center [30, 228] width 17 height 17
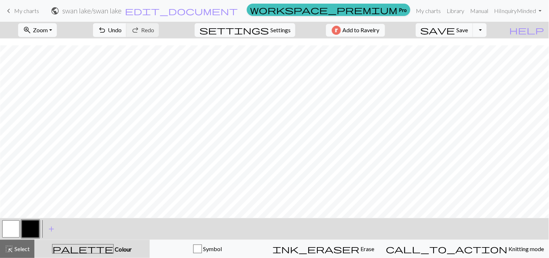
click at [9, 232] on button "button" at bounding box center [10, 228] width 17 height 17
click at [34, 230] on button "button" at bounding box center [30, 228] width 17 height 17
click at [15, 227] on button "button" at bounding box center [10, 228] width 17 height 17
click at [31, 232] on button "button" at bounding box center [30, 228] width 17 height 17
click at [29, 224] on button "button" at bounding box center [30, 228] width 17 height 17
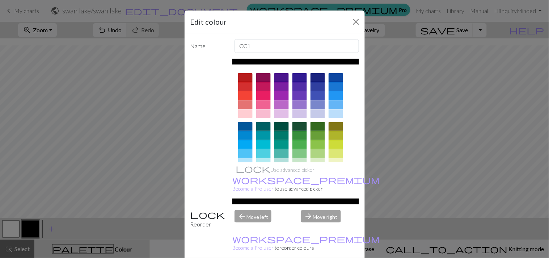
click at [135, 221] on div "Edit colour Name CC1 Use advanced picker workspace_premium Become a Pro user to…" at bounding box center [274, 129] width 549 height 258
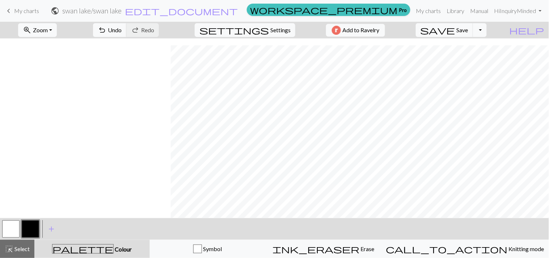
scroll to position [16, 666]
click at [9, 232] on button "button" at bounding box center [10, 228] width 17 height 17
click at [47, 31] on span "Zoom" at bounding box center [40, 29] width 15 height 7
click at [55, 47] on button "Fit all" at bounding box center [46, 46] width 57 height 12
click at [48, 31] on span "Zoom" at bounding box center [40, 29] width 15 height 7
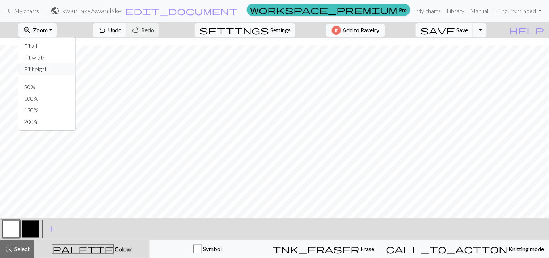
click at [48, 71] on button "Fit height" at bounding box center [46, 69] width 57 height 12
click at [53, 26] on button "zoom_in Zoom Zoom" at bounding box center [37, 30] width 39 height 14
click at [54, 56] on button "Fit width" at bounding box center [46, 58] width 57 height 12
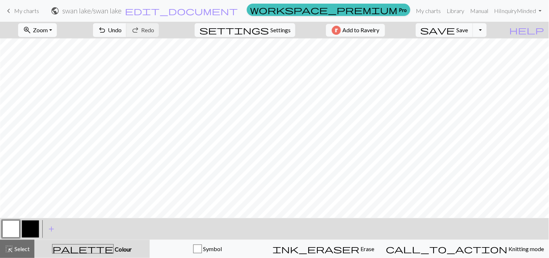
click at [47, 27] on span "Zoom" at bounding box center [40, 29] width 15 height 7
click at [51, 60] on button "Fit width" at bounding box center [46, 58] width 57 height 12
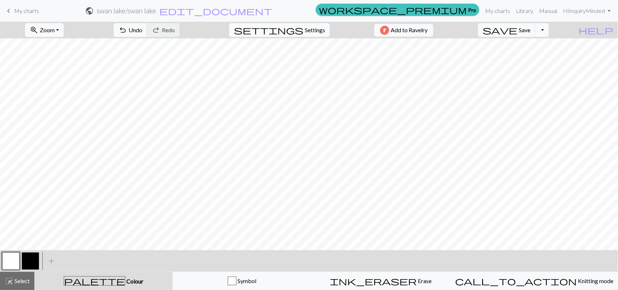
click at [313, 11] on form "public swan lake / swan lake edit_document Edit settings" at bounding box center [179, 11] width 268 height 14
click at [27, 232] on button "button" at bounding box center [30, 260] width 17 height 17
click at [33, 232] on button "button" at bounding box center [30, 260] width 17 height 17
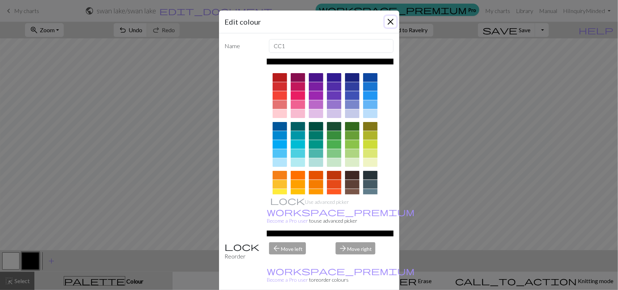
click at [385, 24] on button "Close" at bounding box center [391, 22] width 12 height 12
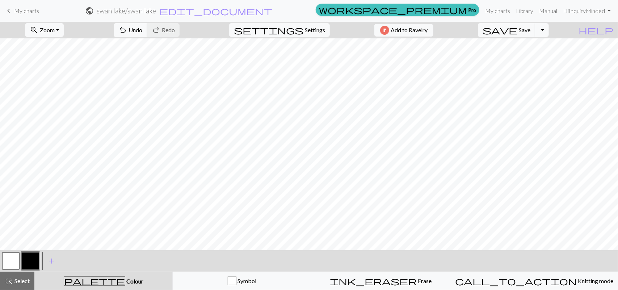
click at [6, 232] on button "button" at bounding box center [10, 260] width 17 height 17
click at [24, 232] on button "button" at bounding box center [30, 260] width 17 height 17
click at [6, 232] on button "button" at bounding box center [10, 260] width 17 height 17
click at [30, 232] on button "button" at bounding box center [30, 260] width 17 height 17
click at [6, 232] on button "button" at bounding box center [10, 260] width 17 height 17
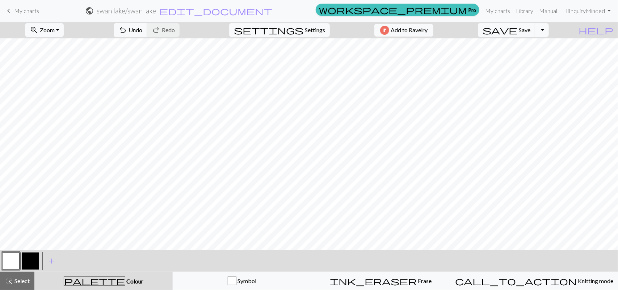
click at [29, 232] on button "button" at bounding box center [30, 260] width 17 height 17
click at [8, 232] on button "button" at bounding box center [10, 260] width 17 height 17
click at [30, 232] on button "button" at bounding box center [30, 260] width 17 height 17
click at [13, 232] on button "button" at bounding box center [10, 260] width 17 height 17
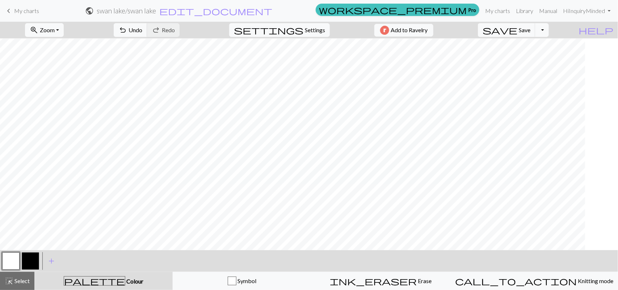
scroll to position [157, 2265]
click at [31, 232] on button "button" at bounding box center [30, 260] width 17 height 17
click at [15, 232] on button "button" at bounding box center [10, 260] width 17 height 17
click at [36, 232] on button "button" at bounding box center [30, 260] width 17 height 17
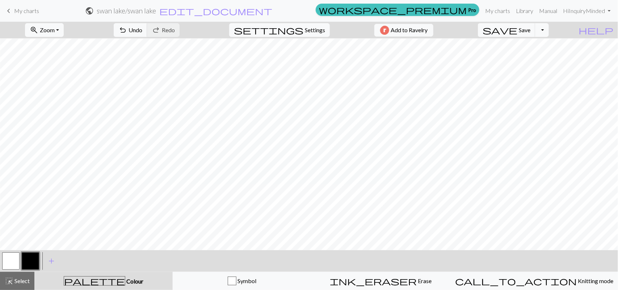
drag, startPoint x: 395, startPoint y: 250, endPoint x: 420, endPoint y: 247, distance: 25.5
click at [420, 232] on div "zoom_in Zoom Zoom Fit all Fit width Fit height 50% 100% 150% 200% undo Undo Und…" at bounding box center [309, 156] width 618 height 268
click at [16, 232] on button "button" at bounding box center [10, 260] width 17 height 17
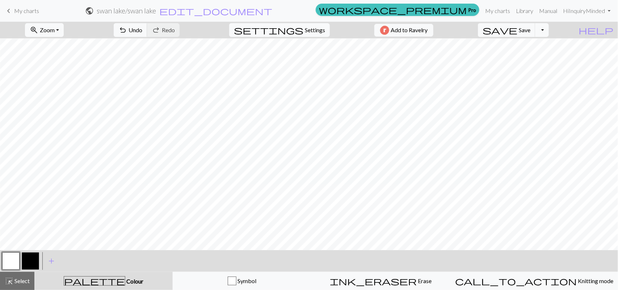
click at [31, 232] on button "button" at bounding box center [30, 260] width 17 height 17
click at [16, 232] on button "button" at bounding box center [10, 260] width 17 height 17
click at [27, 232] on button "button" at bounding box center [30, 260] width 17 height 17
click at [379, 232] on div "< > add Add a colour" at bounding box center [309, 261] width 618 height 22
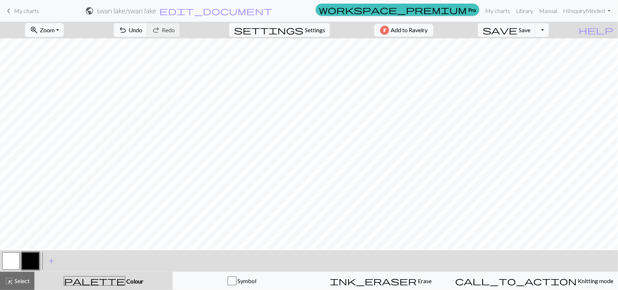
scroll to position [161, 2412]
click at [13, 232] on button "button" at bounding box center [10, 260] width 17 height 17
click at [55, 31] on span "Zoom" at bounding box center [47, 29] width 15 height 7
click at [64, 66] on button "Fit height" at bounding box center [53, 70] width 57 height 12
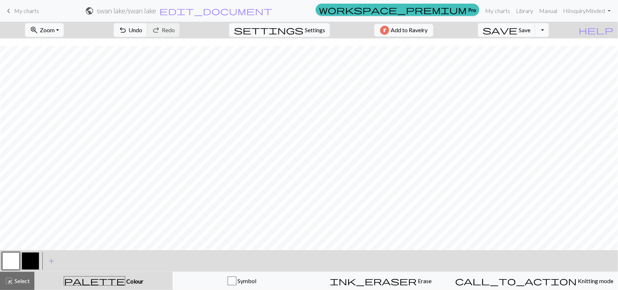
click at [30, 232] on button "button" at bounding box center [30, 260] width 17 height 17
click at [12, 232] on button "button" at bounding box center [10, 260] width 17 height 17
click at [13, 232] on button "button" at bounding box center [10, 260] width 17 height 17
click at [12, 232] on button "button" at bounding box center [10, 260] width 17 height 17
click at [488, 30] on button "save Save Save" at bounding box center [507, 30] width 58 height 14
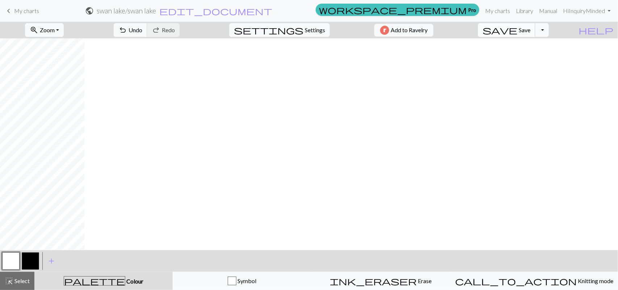
scroll to position [0, 381]
click at [488, 31] on span "Save" at bounding box center [524, 29] width 12 height 7
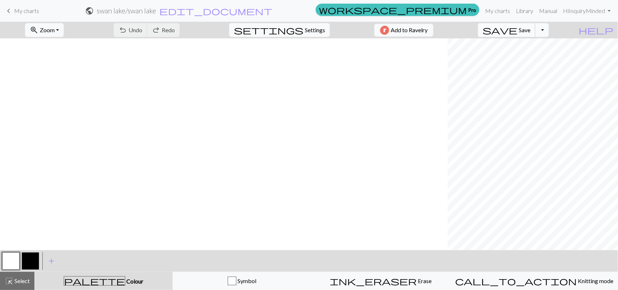
click at [488, 28] on span "Save" at bounding box center [524, 29] width 12 height 7
drag, startPoint x: 534, startPoint y: 28, endPoint x: 562, endPoint y: 29, distance: 27.5
click at [488, 29] on button "Toggle Dropdown" at bounding box center [542, 30] width 14 height 14
click at [30, 232] on button "button" at bounding box center [30, 260] width 17 height 17
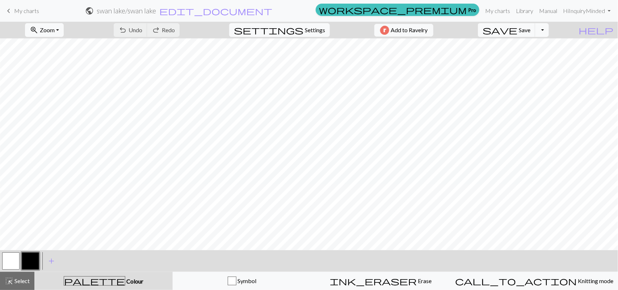
click at [30, 232] on button "button" at bounding box center [30, 260] width 17 height 17
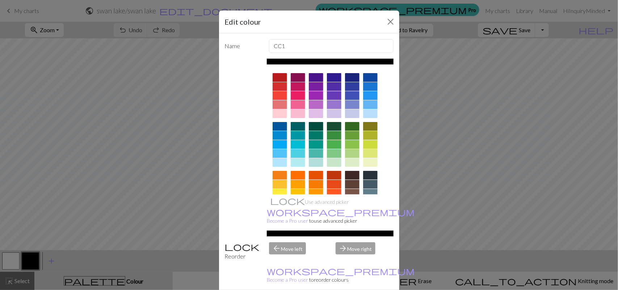
click at [149, 223] on div "Edit colour Name CC1 Use advanced picker workspace_premium Become a Pro user to…" at bounding box center [309, 145] width 618 height 290
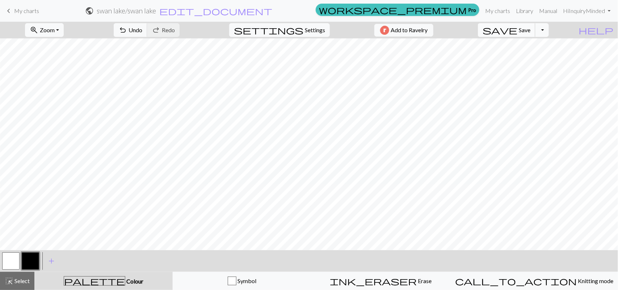
click at [488, 29] on span "Save" at bounding box center [524, 29] width 12 height 7
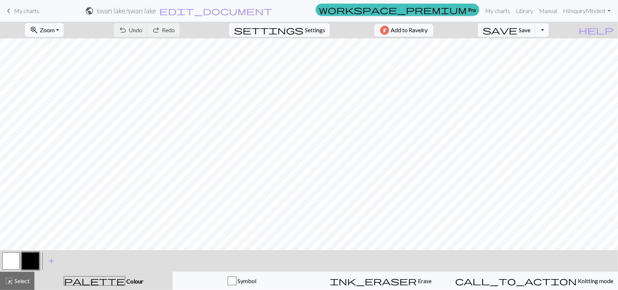
click at [55, 32] on span "Zoom" at bounding box center [47, 29] width 15 height 7
click at [53, 96] on button "100%" at bounding box center [53, 99] width 57 height 12
click at [10, 232] on span "highlight_alt" at bounding box center [9, 281] width 9 height 10
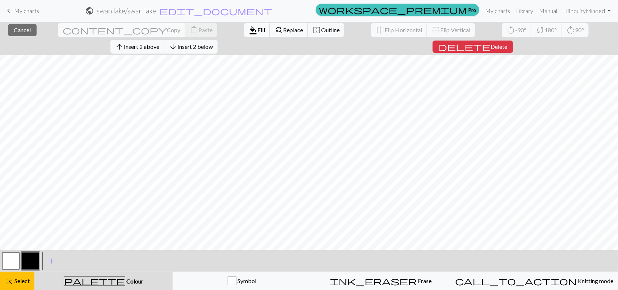
click at [257, 29] on span "Fill" at bounding box center [261, 29] width 8 height 7
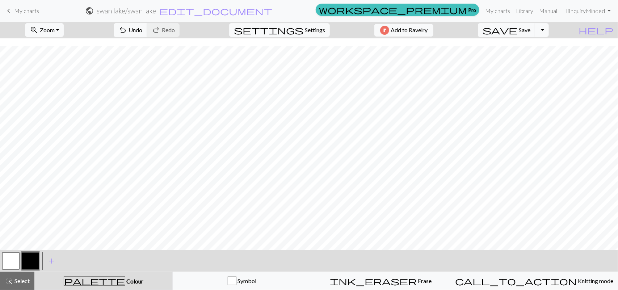
click at [34, 232] on button "button" at bounding box center [30, 260] width 17 height 17
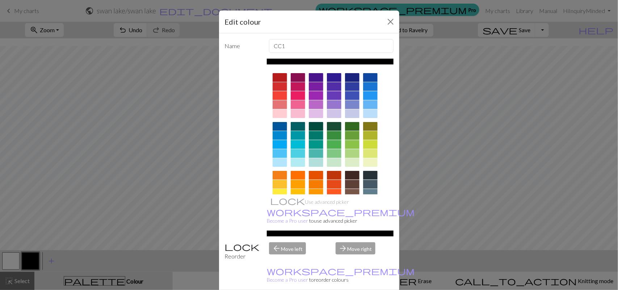
click at [126, 232] on div "Edit colour Name CC1 Use advanced picker workspace_premium Become a Pro user to…" at bounding box center [309, 145] width 618 height 290
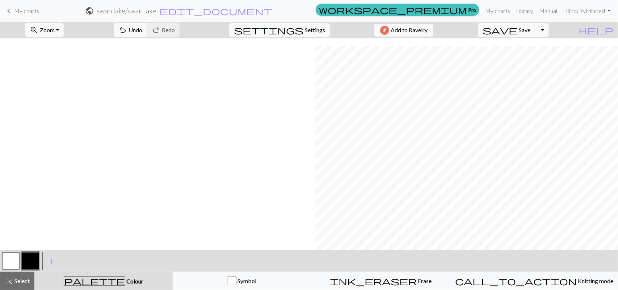
scroll to position [154, 1267]
click at [13, 232] on button "button" at bounding box center [10, 260] width 17 height 17
click at [35, 232] on button "button" at bounding box center [30, 260] width 17 height 17
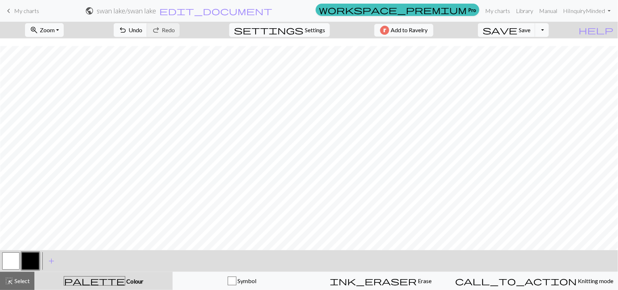
click at [19, 232] on button "button" at bounding box center [10, 260] width 17 height 17
click at [55, 31] on span "Zoom" at bounding box center [47, 29] width 15 height 7
click at [54, 48] on button "Fit all" at bounding box center [53, 47] width 57 height 12
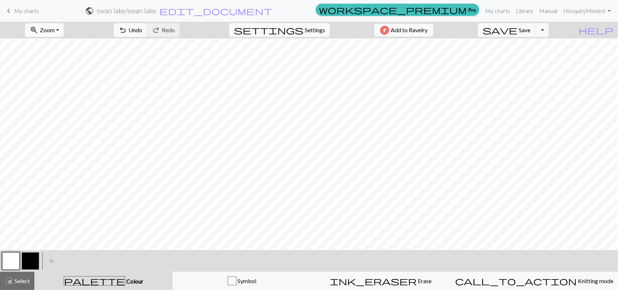
click at [55, 28] on span "Zoom" at bounding box center [47, 29] width 15 height 7
click at [59, 25] on button "zoom_in Zoom Zoom" at bounding box center [44, 30] width 39 height 14
click at [55, 30] on span "Zoom" at bounding box center [47, 29] width 15 height 7
click at [49, 95] on button "100%" at bounding box center [53, 99] width 57 height 12
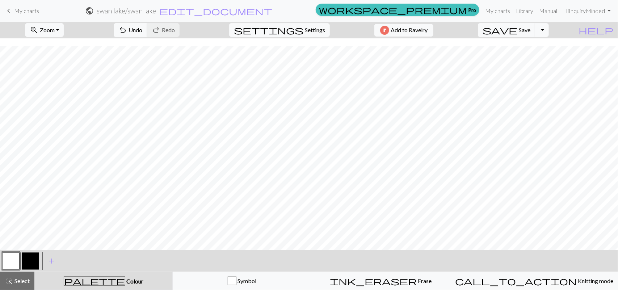
click at [15, 232] on button "button" at bounding box center [10, 260] width 17 height 17
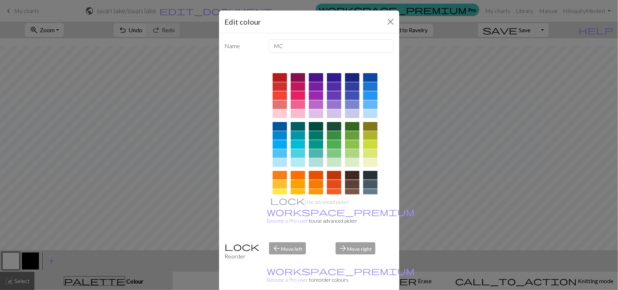
click at [457, 230] on div "Edit colour Name MC Use advanced picker workspace_premium Become a Pro user to …" at bounding box center [309, 145] width 618 height 290
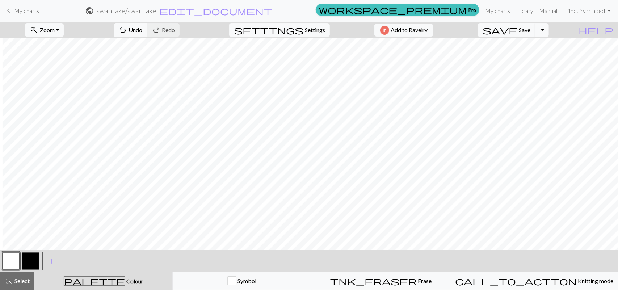
scroll to position [0, 402]
click at [32, 232] on button "button" at bounding box center [30, 260] width 17 height 17
click at [11, 232] on button "button" at bounding box center [10, 260] width 17 height 17
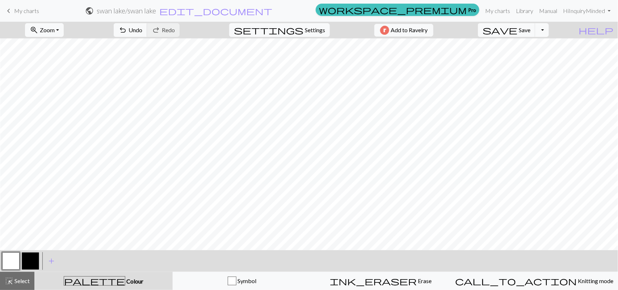
click at [27, 232] on button "button" at bounding box center [30, 260] width 17 height 17
click at [488, 26] on button "Toggle Dropdown" at bounding box center [542, 30] width 14 height 14
click at [488, 46] on button "file_copy Save a copy" at bounding box center [488, 47] width 119 height 12
click at [488, 31] on button "Toggle Dropdown" at bounding box center [542, 30] width 14 height 14
click at [488, 62] on button "save_alt Download" at bounding box center [488, 58] width 119 height 12
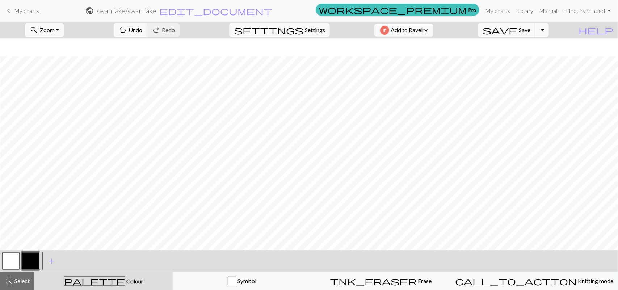
scroll to position [81, 1874]
click at [488, 25] on span "save" at bounding box center [499, 30] width 35 height 10
click at [488, 31] on button "save Save Save" at bounding box center [507, 30] width 58 height 14
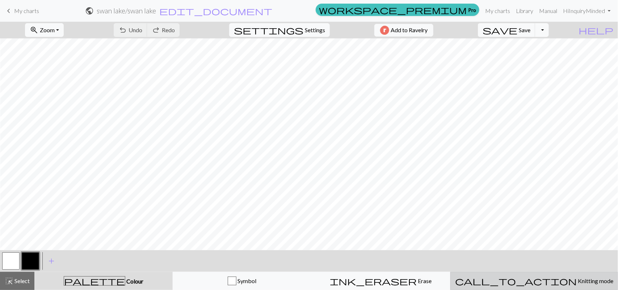
click at [488, 232] on span "Knitting mode" at bounding box center [594, 280] width 37 height 7
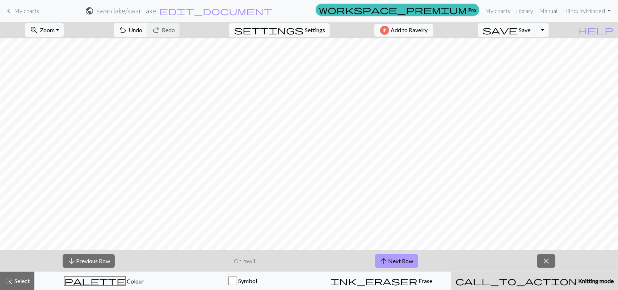
click at [394, 232] on button "arrow_upward Next Row" at bounding box center [396, 261] width 43 height 14
click at [105, 232] on button "arrow_downward Previous Row" at bounding box center [89, 261] width 52 height 14
click at [259, 232] on div "arrow_downward Previous Row On row 1 arrow_upward Next Row close" at bounding box center [309, 261] width 618 height 22
click at [395, 232] on button "arrow_upward Next Row" at bounding box center [396, 261] width 43 height 14
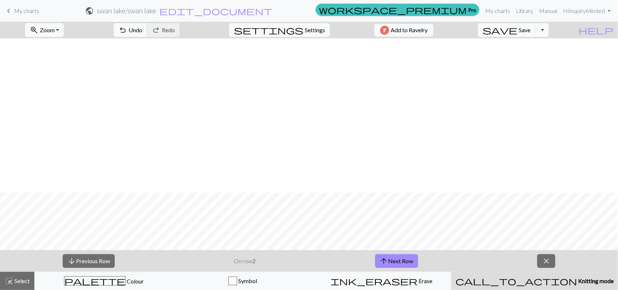
scroll to position [154, 0]
click at [411, 232] on button "arrow_upward Next Row" at bounding box center [396, 261] width 43 height 14
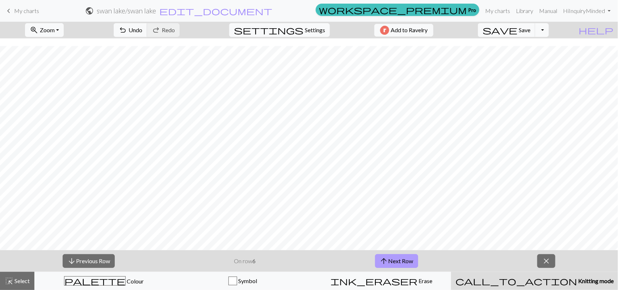
click at [411, 232] on button "arrow_upward Next Row" at bounding box center [396, 261] width 43 height 14
click at [411, 232] on button "arrow_upward Next Row" at bounding box center [397, 261] width 43 height 14
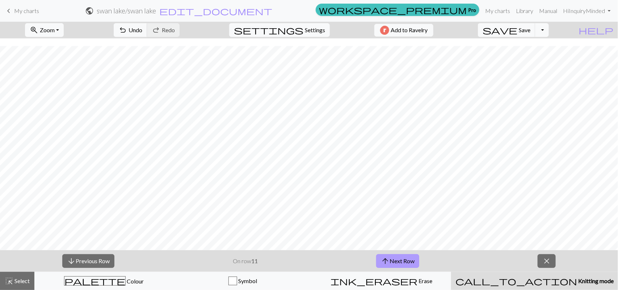
click at [411, 232] on button "arrow_upward Next Row" at bounding box center [397, 261] width 43 height 14
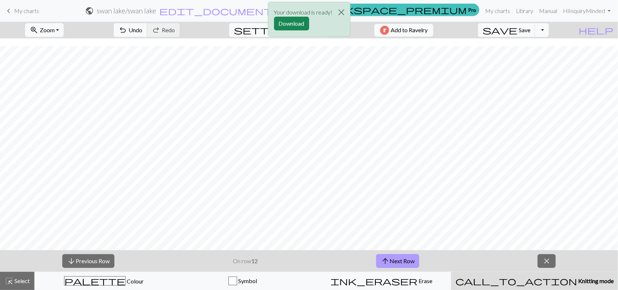
click at [411, 232] on button "arrow_upward Next Row" at bounding box center [397, 261] width 43 height 14
click at [278, 19] on button "Download" at bounding box center [291, 24] width 35 height 14
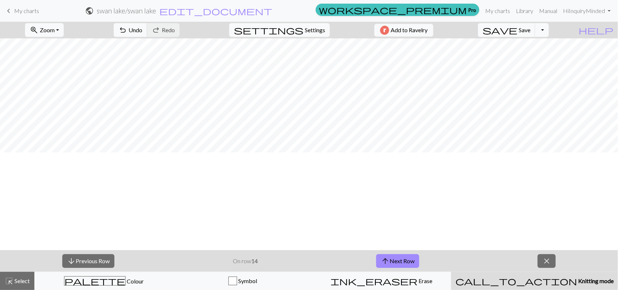
scroll to position [0, 0]
click at [488, 232] on span "close" at bounding box center [546, 261] width 9 height 10
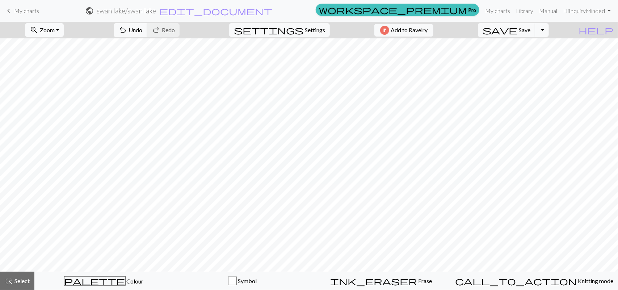
click at [55, 26] on span "Zoom" at bounding box center [47, 29] width 15 height 7
click at [58, 46] on button "Fit all" at bounding box center [53, 47] width 57 height 12
click at [55, 29] on span "Zoom" at bounding box center [47, 29] width 15 height 7
click at [60, 97] on button "100%" at bounding box center [53, 99] width 57 height 12
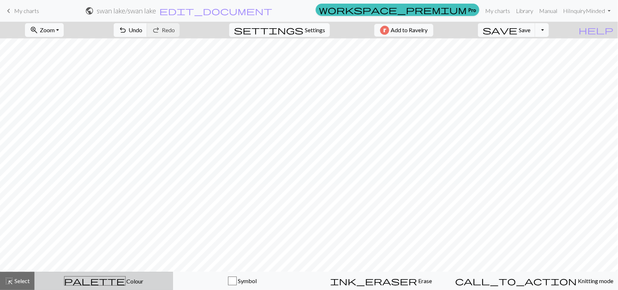
click at [126, 232] on span "Colour" at bounding box center [135, 281] width 18 height 7
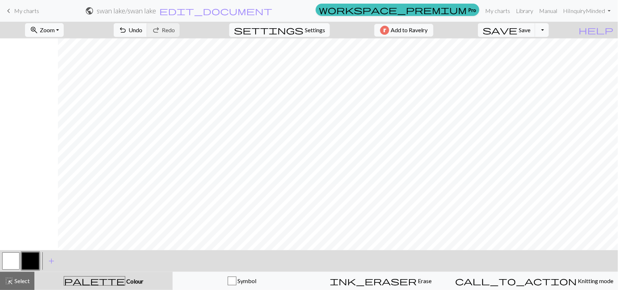
scroll to position [0, 939]
click at [52, 33] on button "zoom_in Zoom Zoom" at bounding box center [44, 30] width 39 height 14
click at [56, 65] on button "Fit height" at bounding box center [53, 70] width 57 height 12
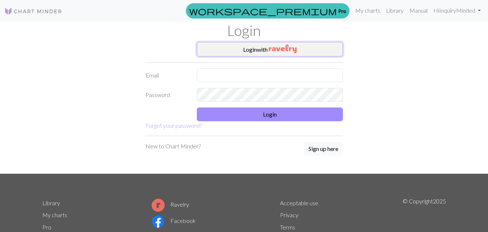
click at [265, 48] on button "Login with" at bounding box center [270, 49] width 146 height 14
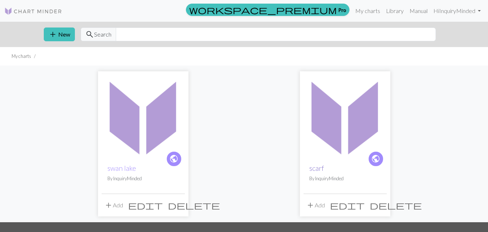
click at [318, 166] on link "scarf" at bounding box center [316, 168] width 14 height 8
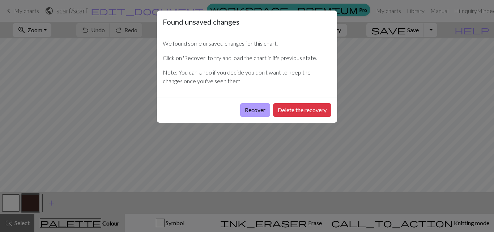
click at [255, 105] on button "Recover" at bounding box center [255, 110] width 30 height 14
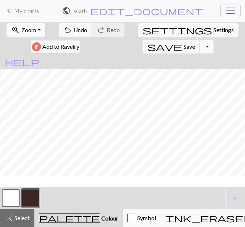
scroll to position [33, 0]
